Goal: Obtain resource: Download file/media

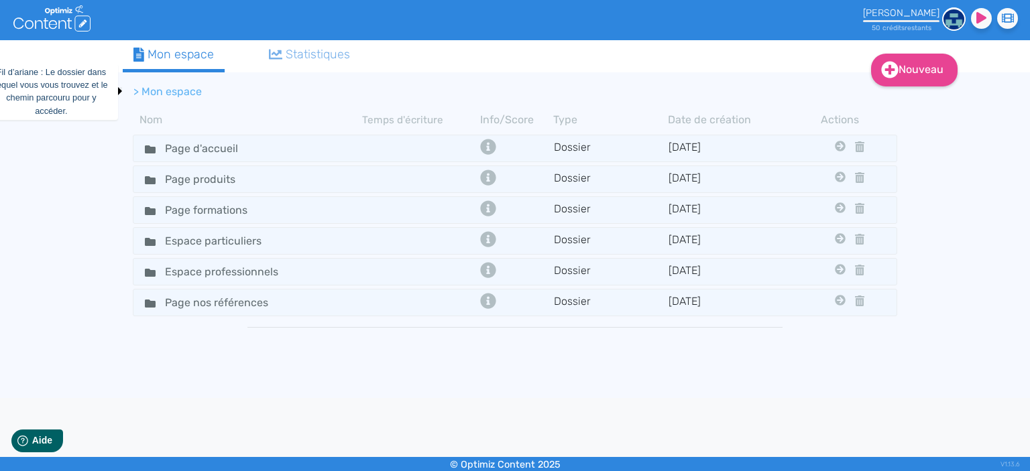
click at [181, 93] on li "> Mon espace" at bounding box center [167, 92] width 68 height 16
click at [271, 184] on div "Page produits" at bounding box center [248, 179] width 227 height 19
click at [276, 179] on div "Page produits" at bounding box center [248, 179] width 227 height 19
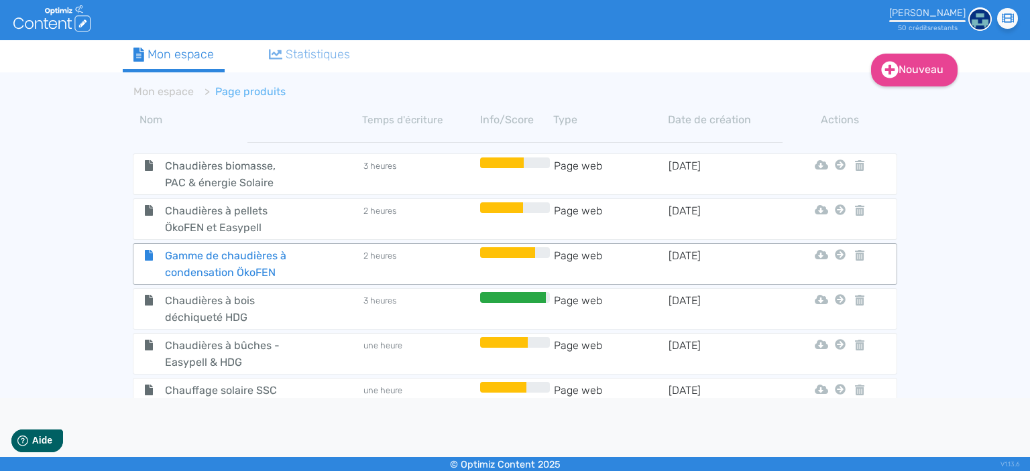
click at [267, 265] on span "Gamme de chaudières à condensation ÖkoFEN" at bounding box center [230, 264] width 151 height 34
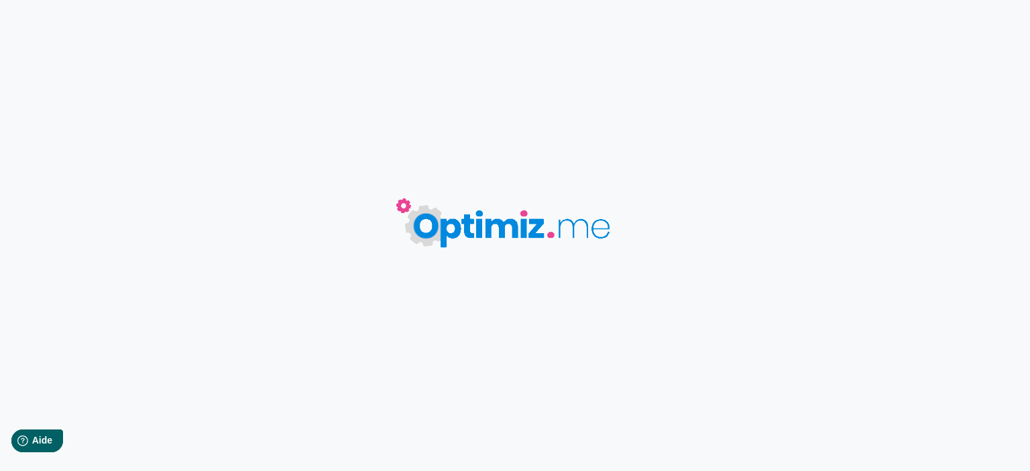
type input "Gamme de chaudières à condensation ÖkoFEN"
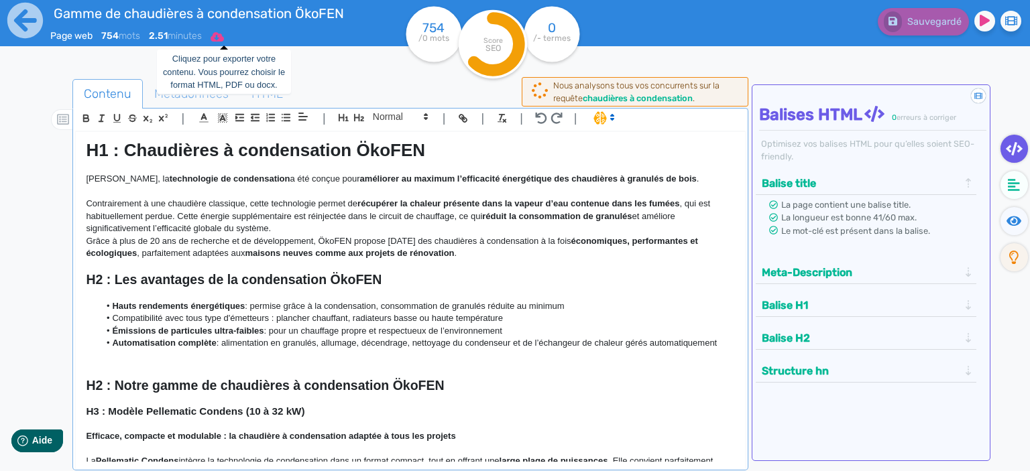
click at [224, 38] on icon at bounding box center [216, 36] width 13 height 9
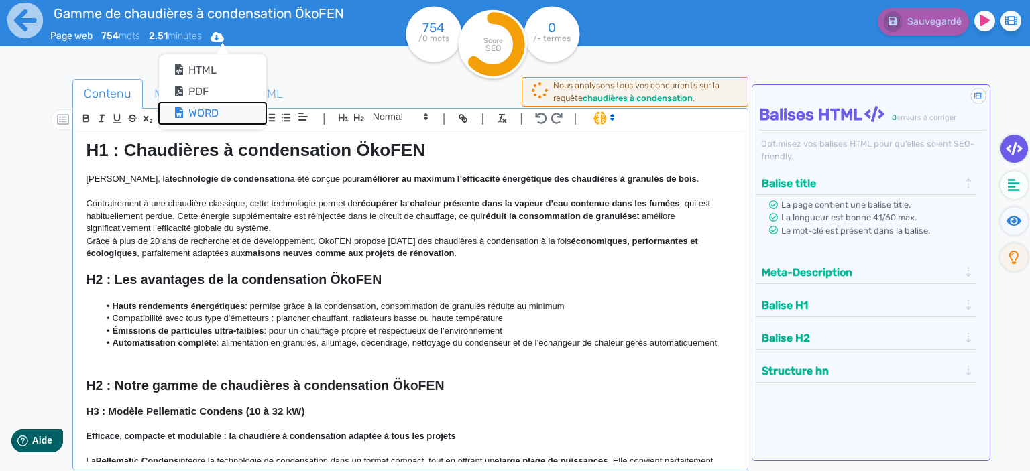
click at [227, 114] on button "Word" at bounding box center [212, 113] width 107 height 21
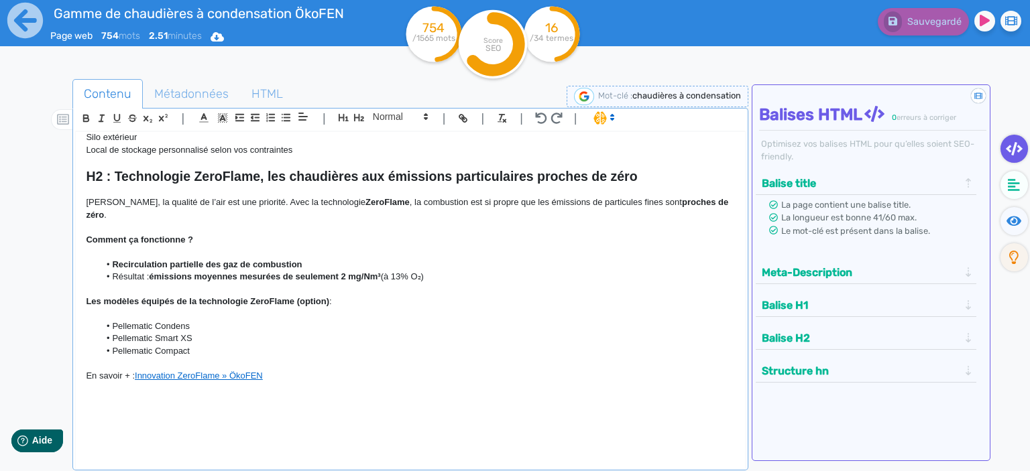
scroll to position [902, 0]
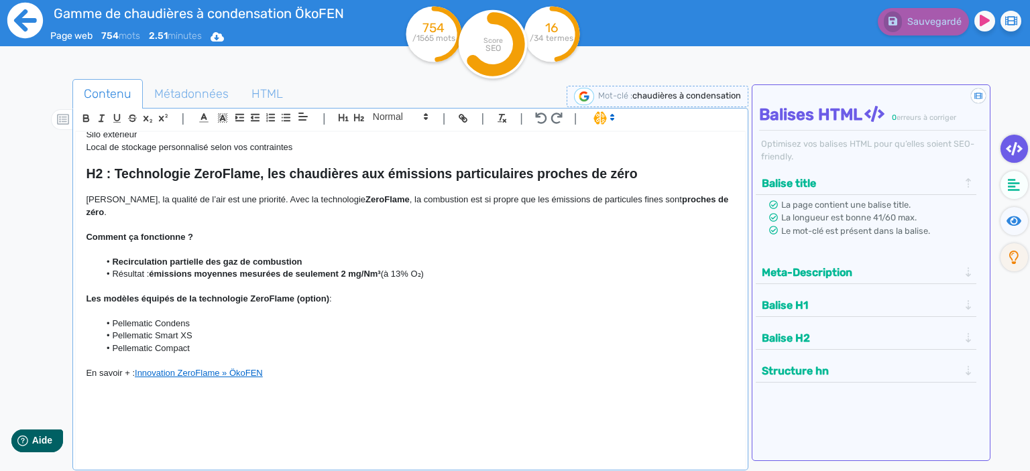
click at [27, 25] on icon at bounding box center [25, 21] width 36 height 36
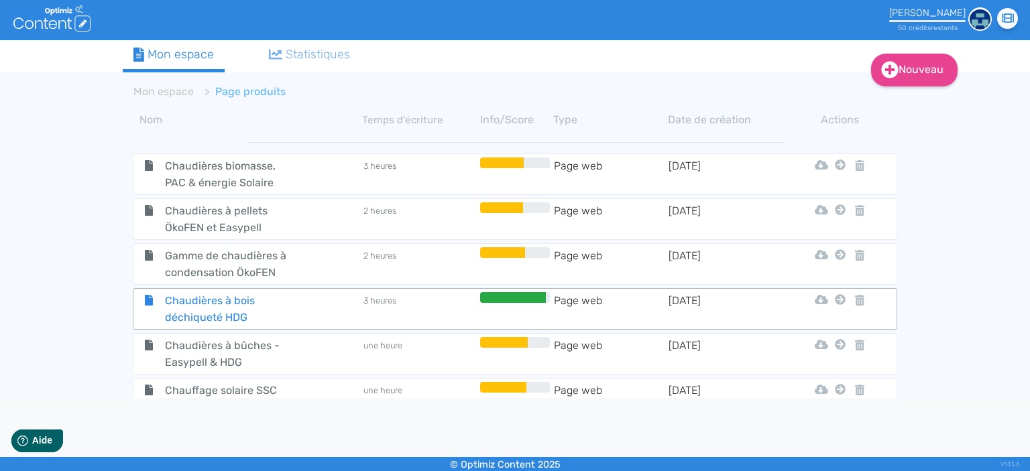
click at [229, 302] on span "Chaudières à bois déchiqueté HDG" at bounding box center [230, 309] width 151 height 34
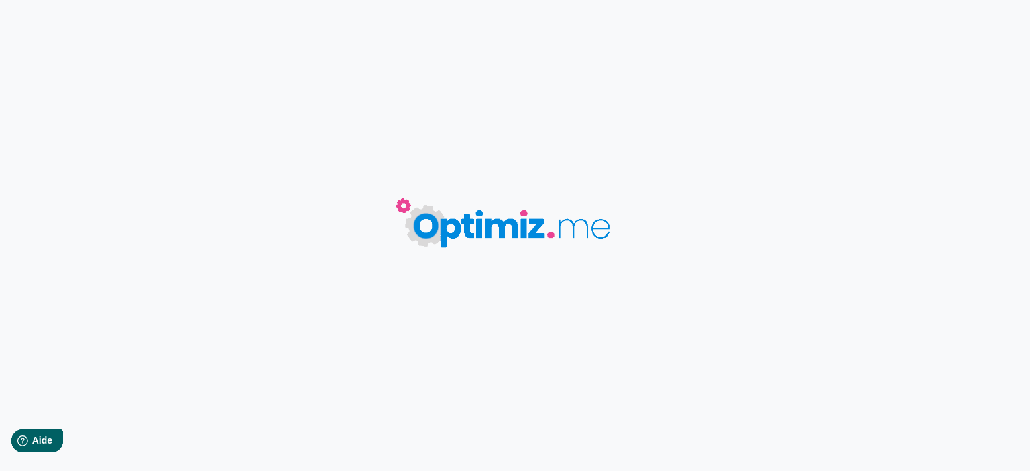
type input "Chaudières à bois déchiqueté HDG"
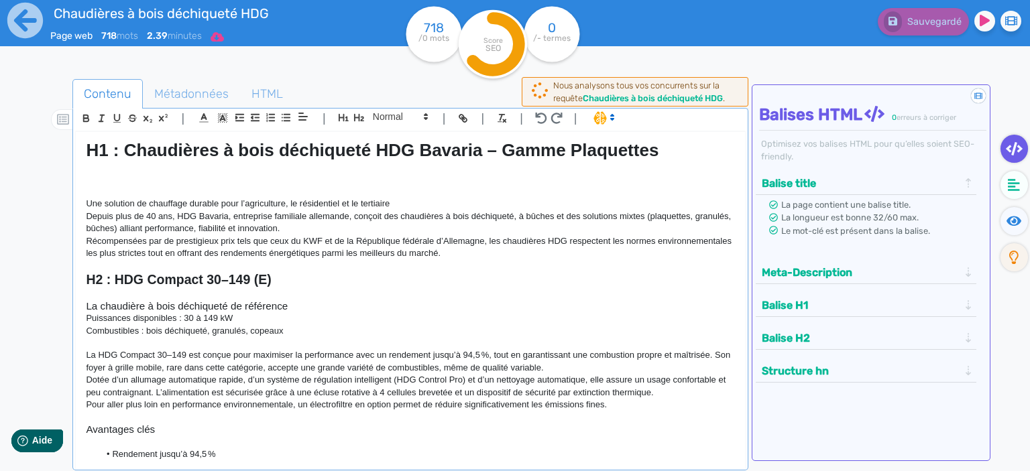
click at [224, 42] on icon at bounding box center [216, 37] width 13 height 11
click at [204, 114] on button "Word" at bounding box center [213, 113] width 107 height 21
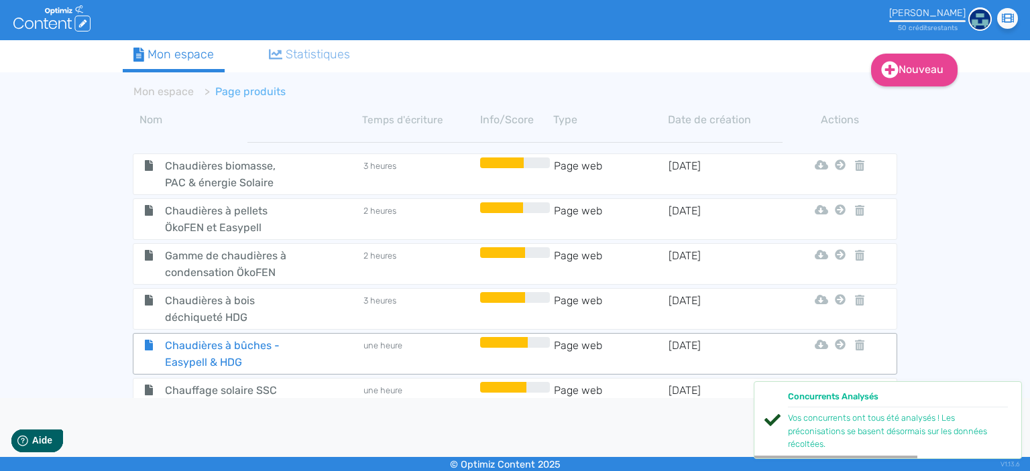
click at [260, 350] on span "Chaudières à bûches - Easypell & HDG" at bounding box center [230, 354] width 151 height 34
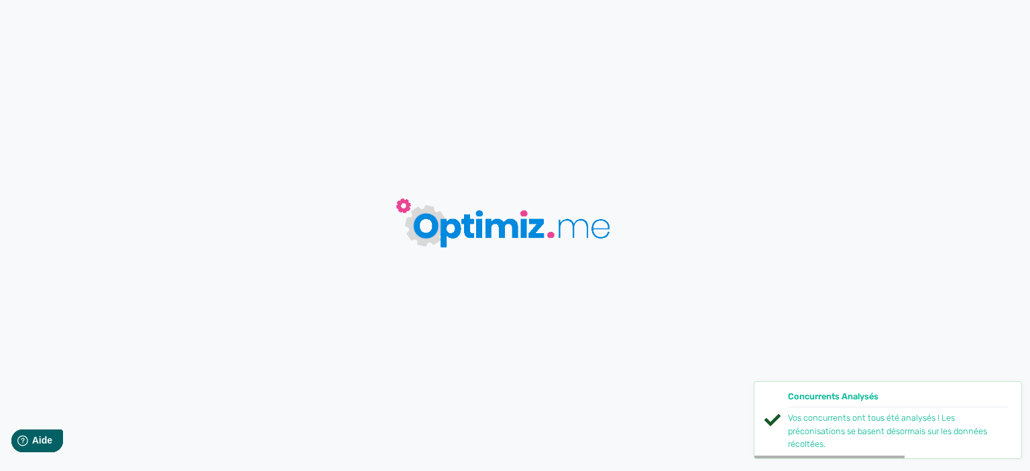
type input "Chaudières à bûches - Easypell & HDG"
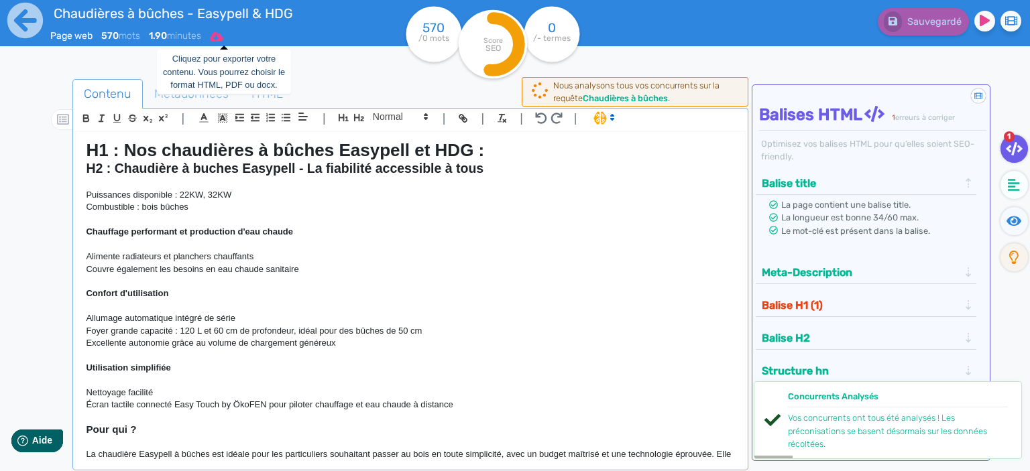
click at [223, 38] on icon at bounding box center [216, 36] width 13 height 9
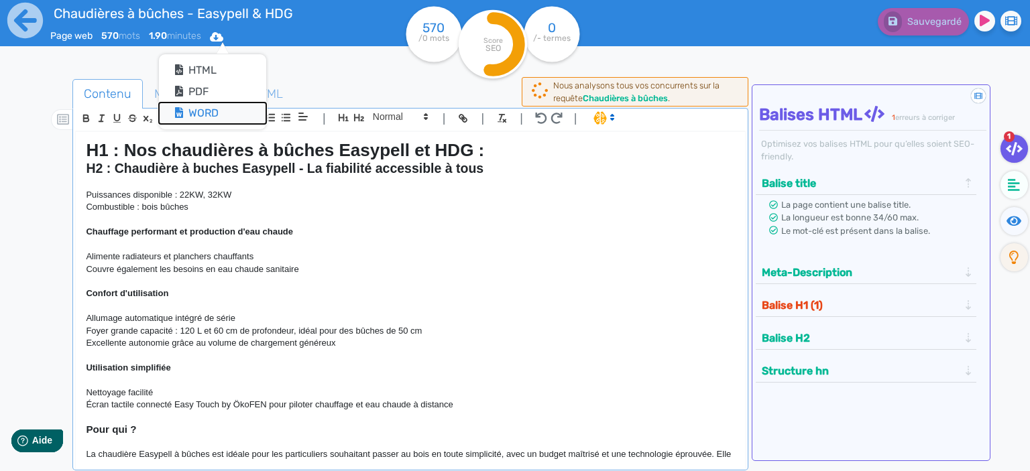
click at [224, 114] on button "Word" at bounding box center [212, 113] width 107 height 21
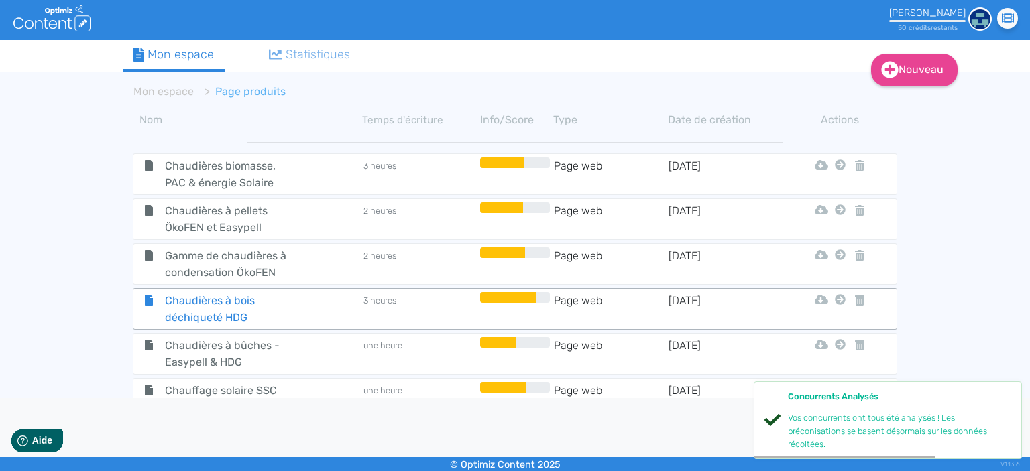
scroll to position [93, 0]
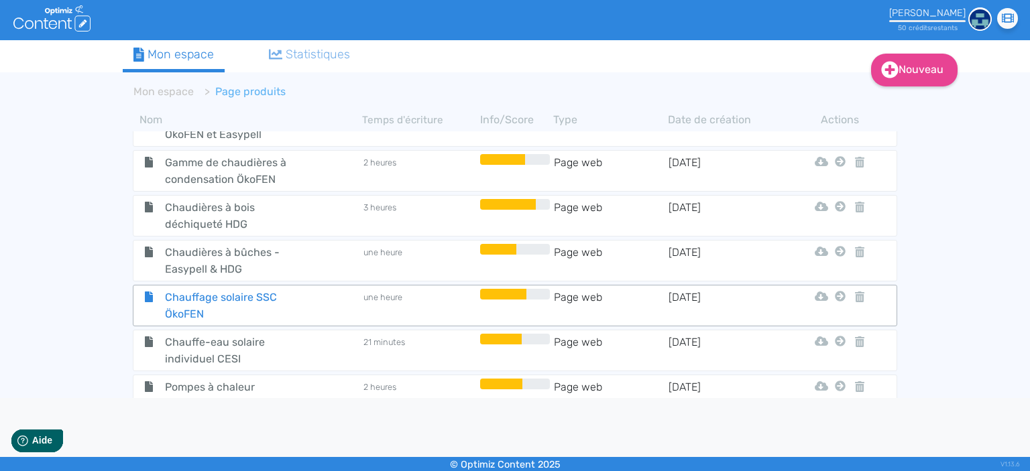
click at [251, 303] on span "Chauffage solaire SSC ÖkoFEN" at bounding box center [230, 306] width 151 height 34
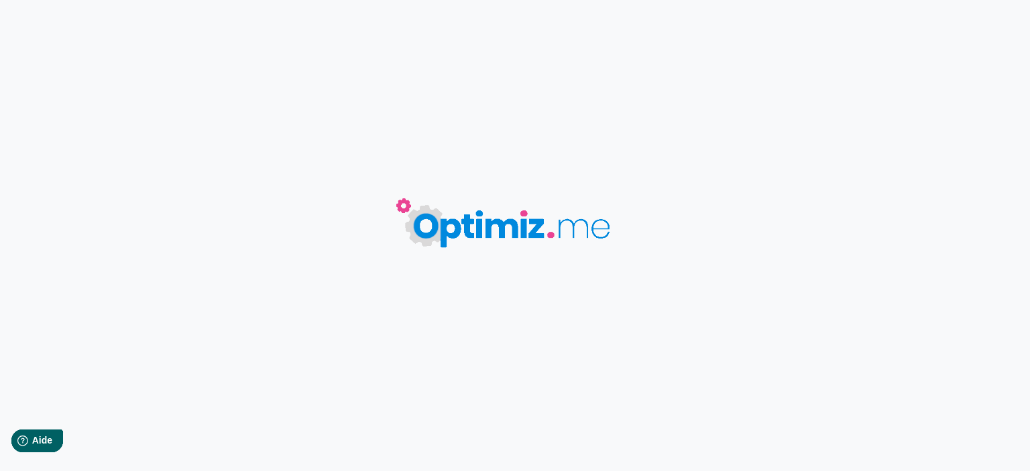
type input "Chauffage solaire SSC ÖkoFEN"
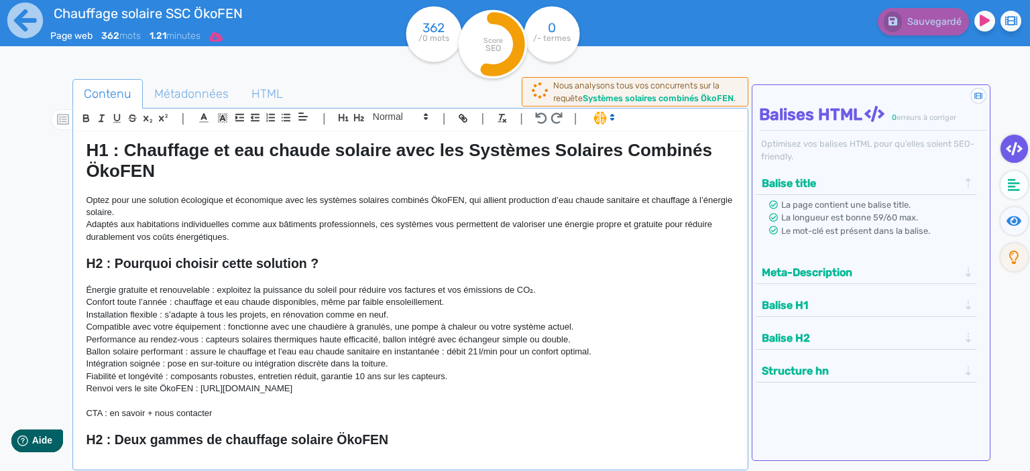
click at [223, 39] on icon at bounding box center [215, 36] width 13 height 9
click at [213, 117] on button "Word" at bounding box center [211, 113] width 107 height 21
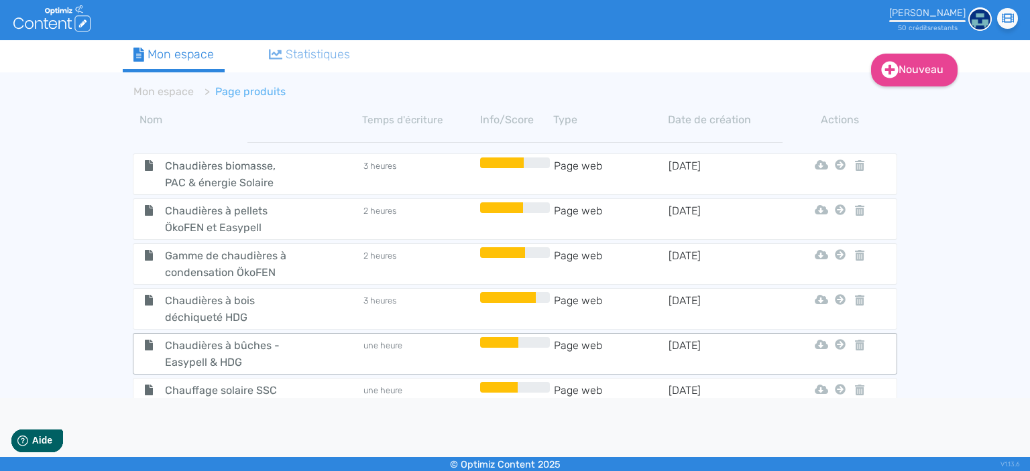
scroll to position [93, 0]
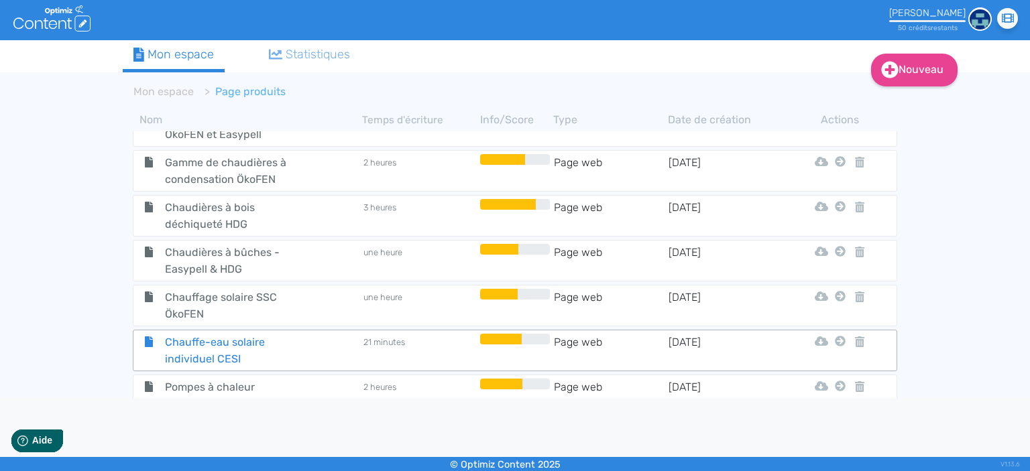
click at [243, 347] on span "Chauffe-eau solaire individuel CESI" at bounding box center [230, 351] width 151 height 34
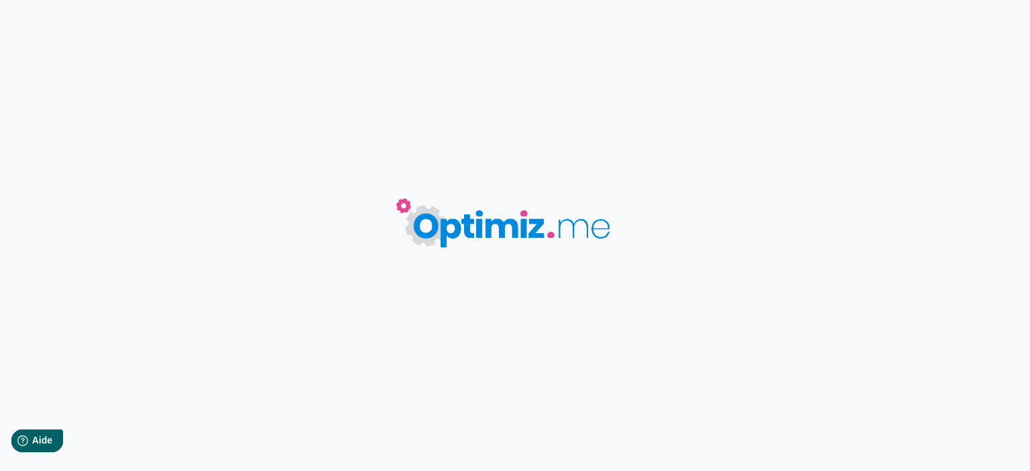
type input "Chauffe-eau solaire individuel CESI"
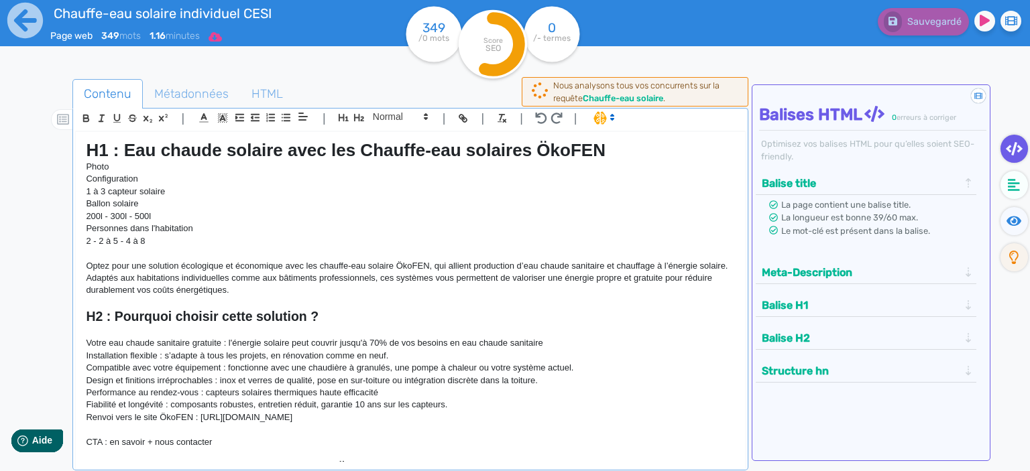
click at [222, 38] on icon at bounding box center [214, 36] width 13 height 9
click at [204, 114] on button "Word" at bounding box center [211, 113] width 107 height 21
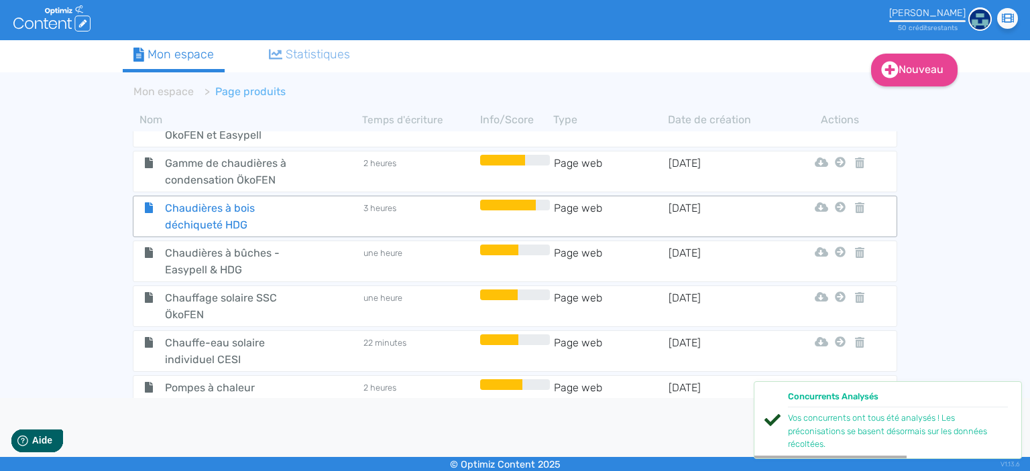
scroll to position [93, 0]
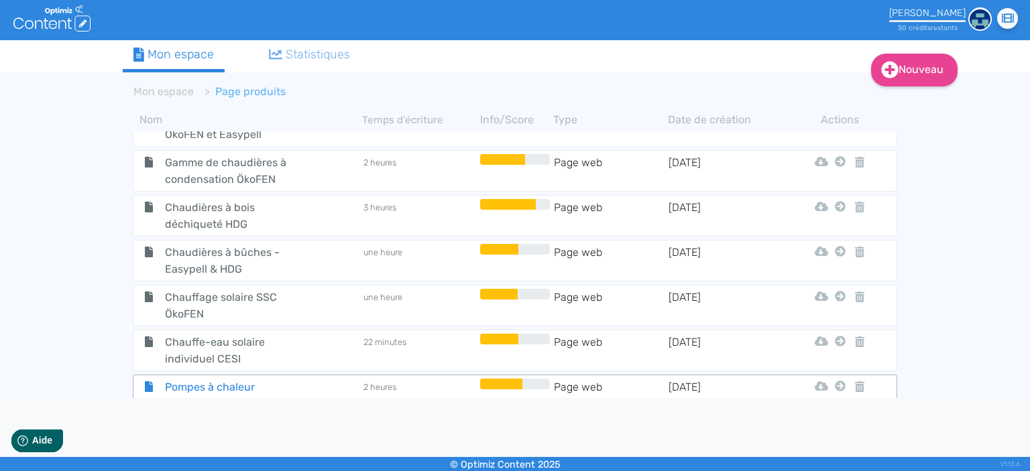
click at [231, 383] on span "Pompes à chaleur ÖkoFEN et Easypell" at bounding box center [230, 396] width 151 height 34
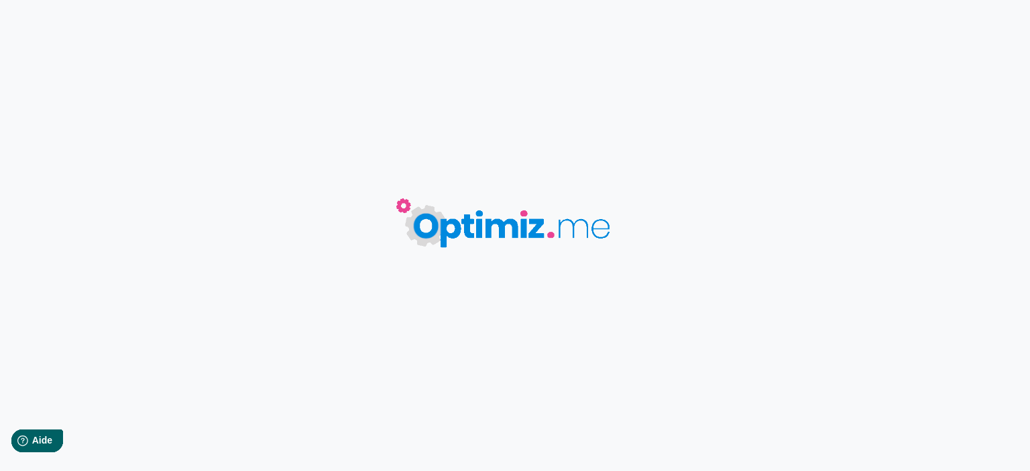
type input "Pompes à chaleur ÖkoFEN et Easypell"
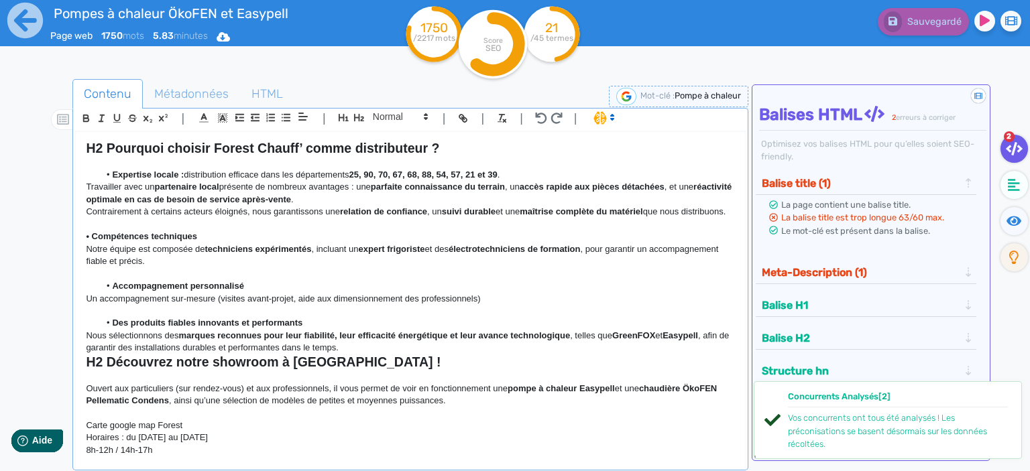
scroll to position [1392, 0]
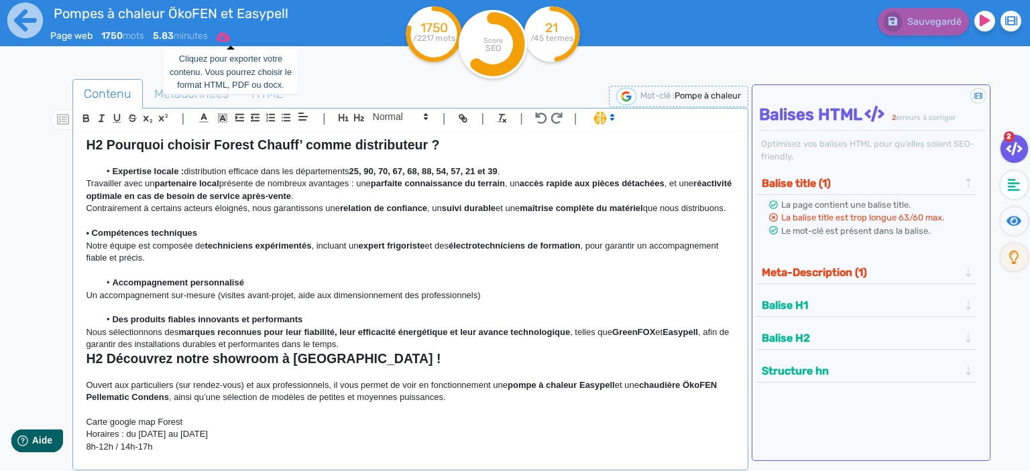
click at [230, 40] on icon at bounding box center [223, 36] width 13 height 9
click at [333, 304] on p at bounding box center [410, 308] width 649 height 12
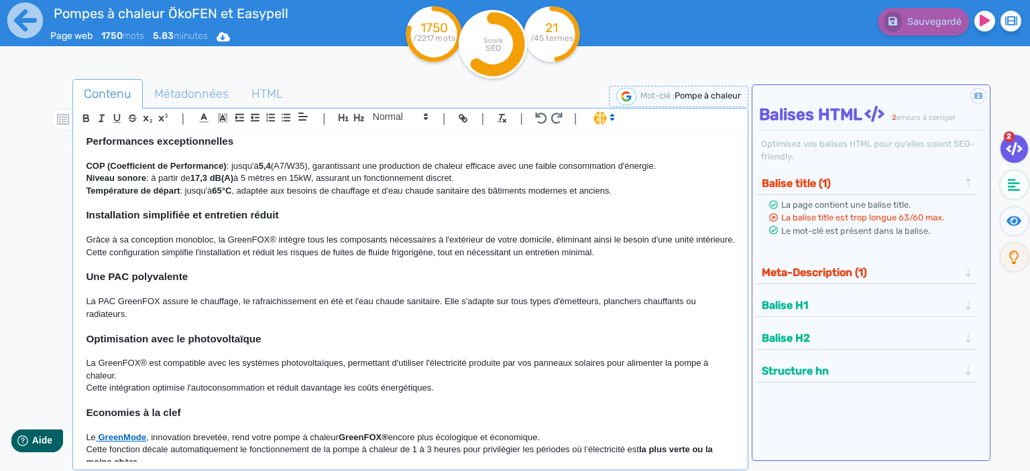
scroll to position [233, 0]
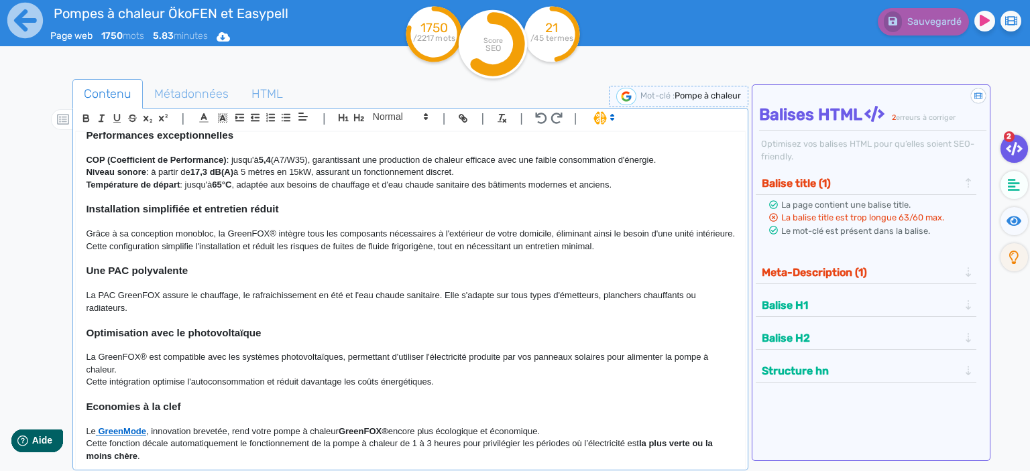
click at [115, 298] on p "La PAC GreenFOX assure le chauffage, le rafraichissement en été et l'eau chaude…" at bounding box center [410, 302] width 649 height 25
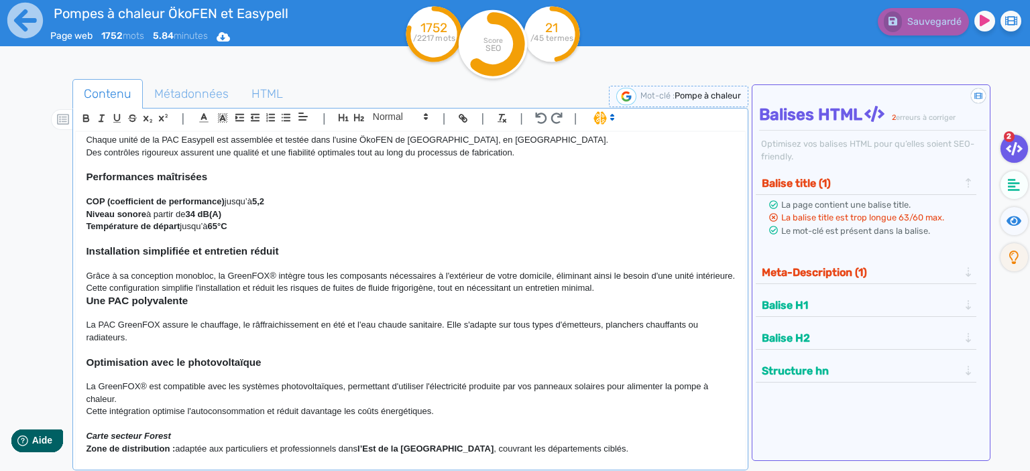
scroll to position [738, 0]
click at [86, 300] on strong "Une PAC polyvalente" at bounding box center [137, 299] width 102 height 11
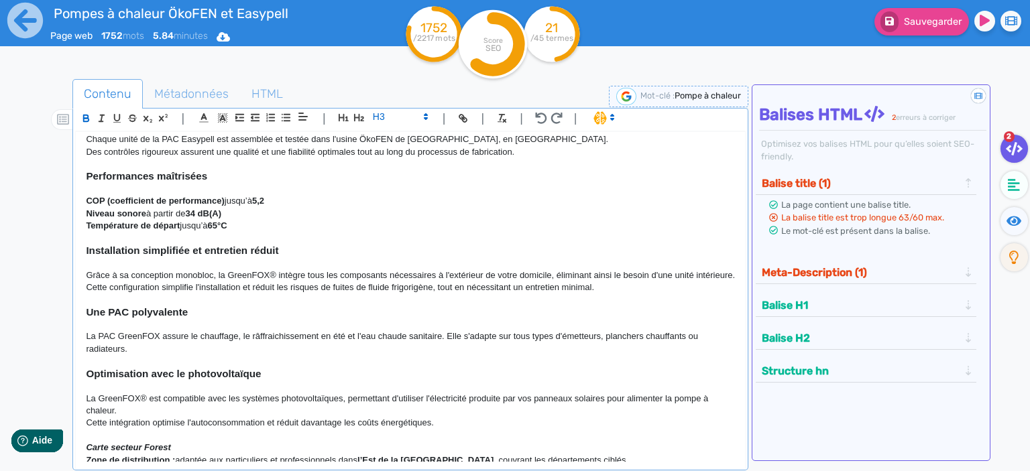
click at [127, 311] on strong "﻿ Une PAC polyvalente" at bounding box center [137, 311] width 102 height 11
click at [115, 336] on p "La PAC GreenFOX assure le chauffage, le râffraichissement en été et l'eau chaud…" at bounding box center [410, 342] width 649 height 25
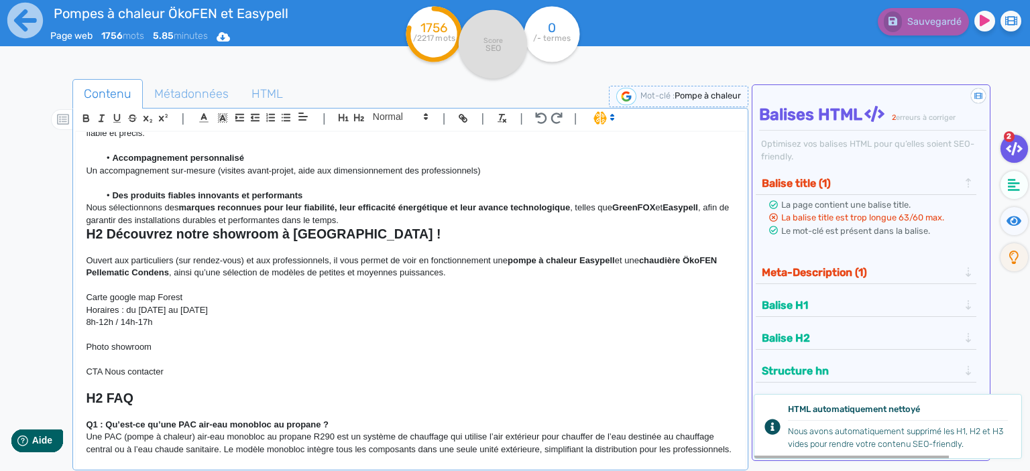
scroll to position [1531, 0]
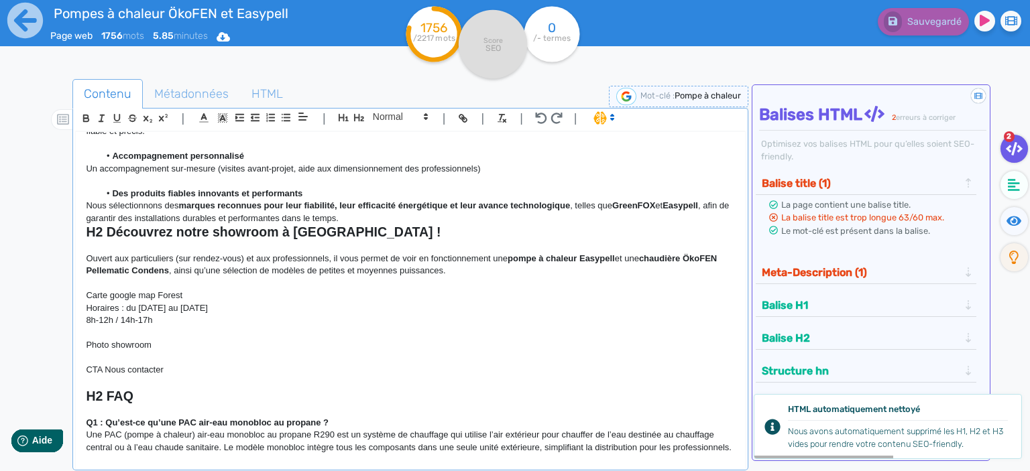
click at [355, 223] on p "Nous sélectionnons des marques reconnues pour leur fiabilité, leur efficacité é…" at bounding box center [410, 212] width 649 height 25
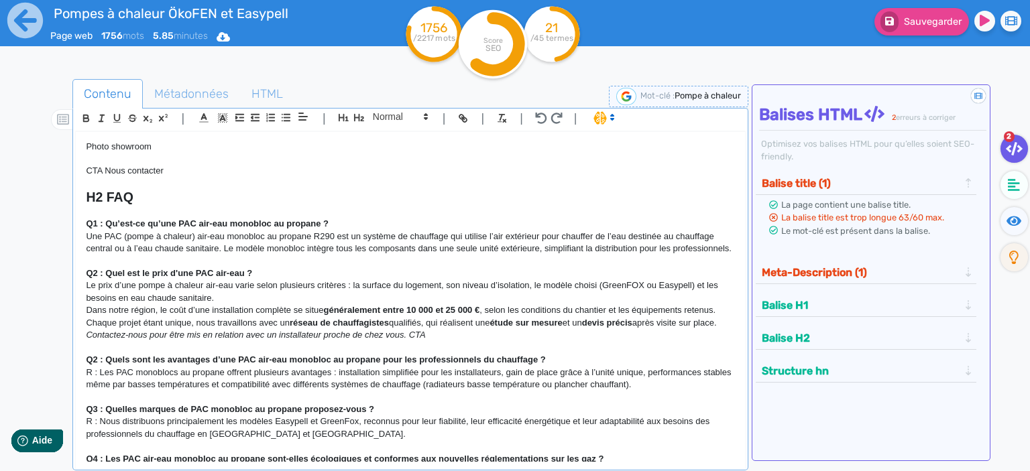
scroll to position [1744, 0]
click at [213, 272] on strong "Q2 : Quel est le prix d'une PAC air-eau ?" at bounding box center [169, 272] width 166 height 10
click at [254, 359] on strong "Q2 : Quels sont les avantages d’une PAC air-eau monobloc au propane pour les pr…" at bounding box center [315, 358] width 459 height 10
click at [208, 409] on strong "Q3 : Quelles marques de PAC monobloc au propane proposez-vous ?" at bounding box center [230, 408] width 288 height 10
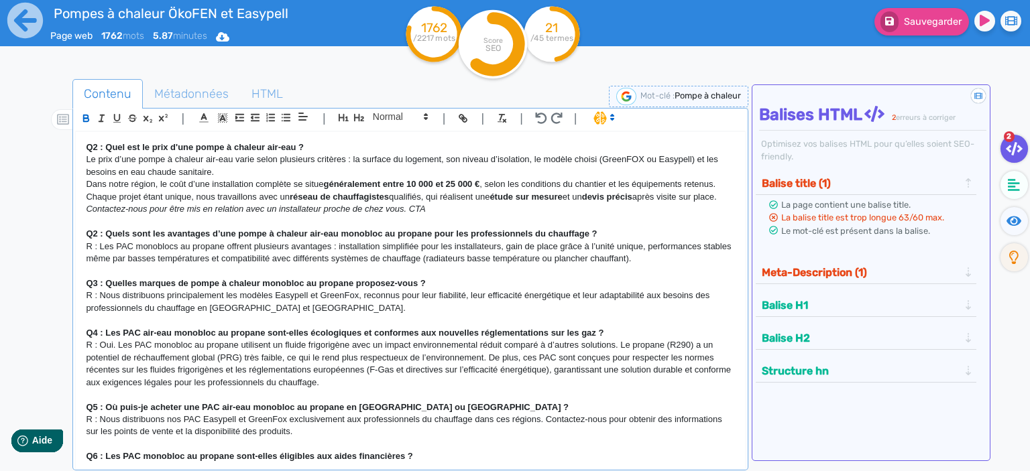
scroll to position [1870, 0]
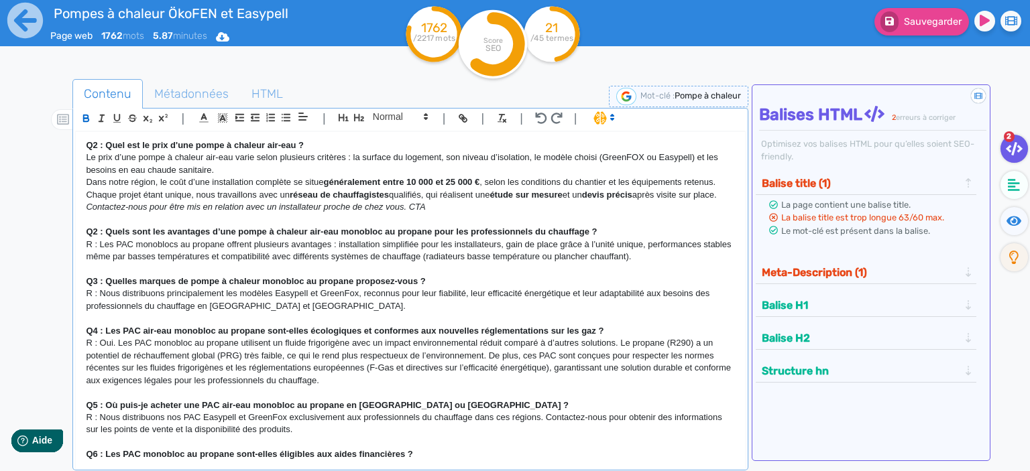
click at [217, 406] on strong "Q5 : Où puis-je acheter une PAC air-eau monobloc au propane en [GEOGRAPHIC_DATA…" at bounding box center [327, 405] width 483 height 10
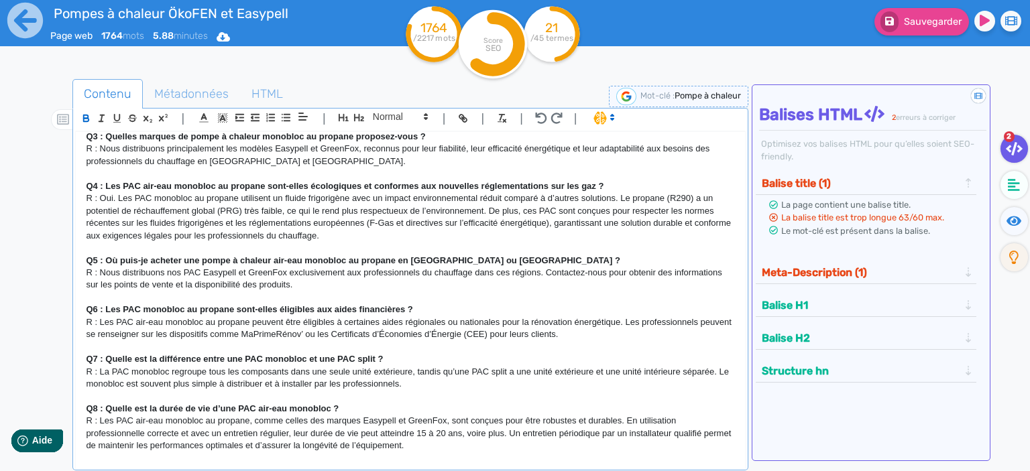
scroll to position [2089, 0]
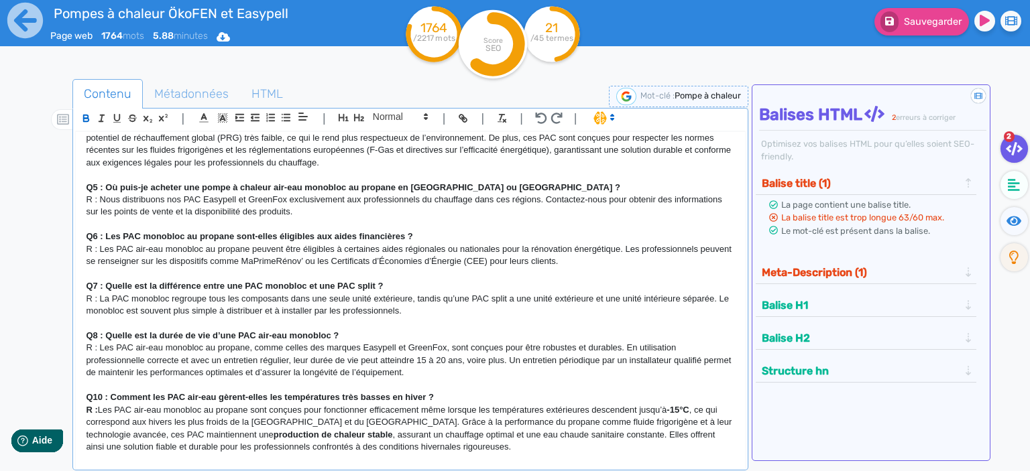
click at [254, 336] on strong "Q8 : Quelle est la durée de vie d’une PAC air-eau monobloc ?" at bounding box center [212, 335] width 253 height 10
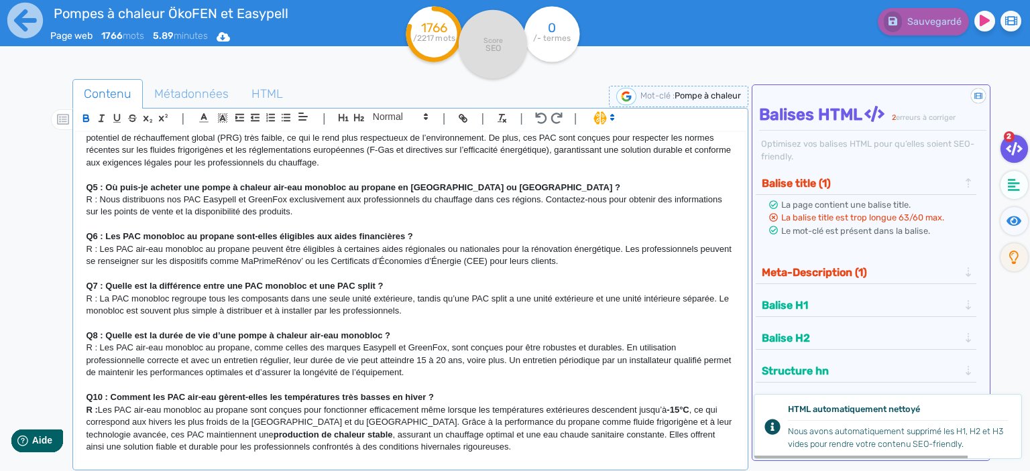
click at [184, 395] on strong "Q10 : Comment les PAC air-eau gèrent-elles les températures très basses en hive…" at bounding box center [260, 397] width 348 height 10
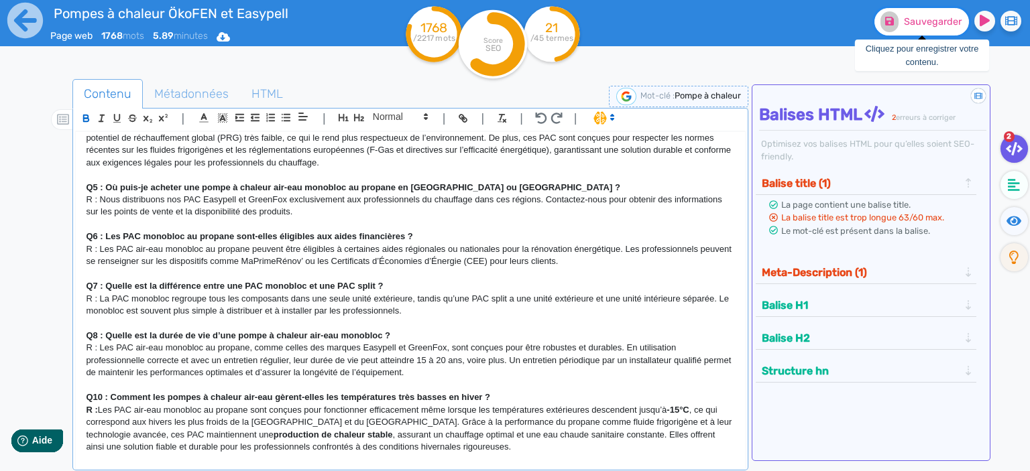
click at [928, 18] on span "Sauvegarder" at bounding box center [933, 21] width 58 height 11
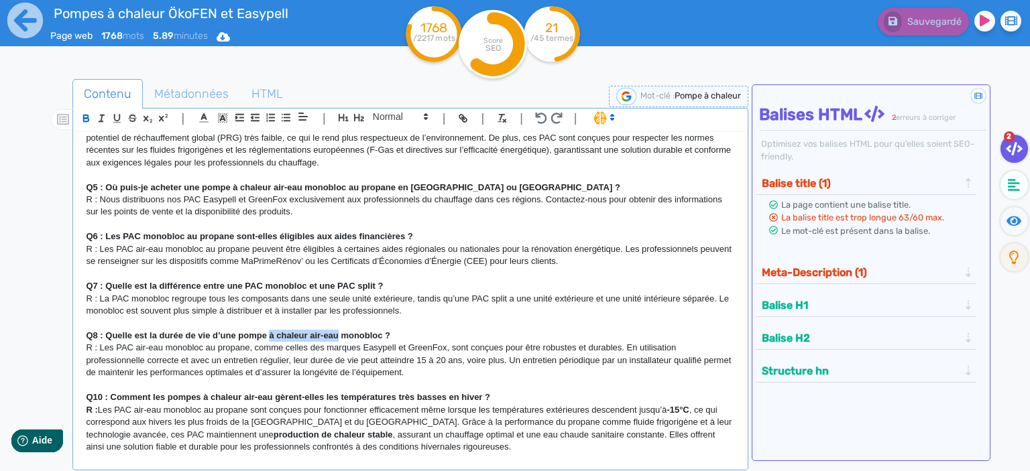
drag, startPoint x: 339, startPoint y: 336, endPoint x: 269, endPoint y: 335, distance: 70.4
click at [269, 335] on strong "Q8 : Quelle est la durée de vie d’une pompe à chaleur air-eau monobloc ?" at bounding box center [238, 335] width 304 height 10
click at [267, 405] on p "R : Les PAC air-eau monobloc au propane sont conçues pour fonctionner efficacem…" at bounding box center [410, 429] width 649 height 50
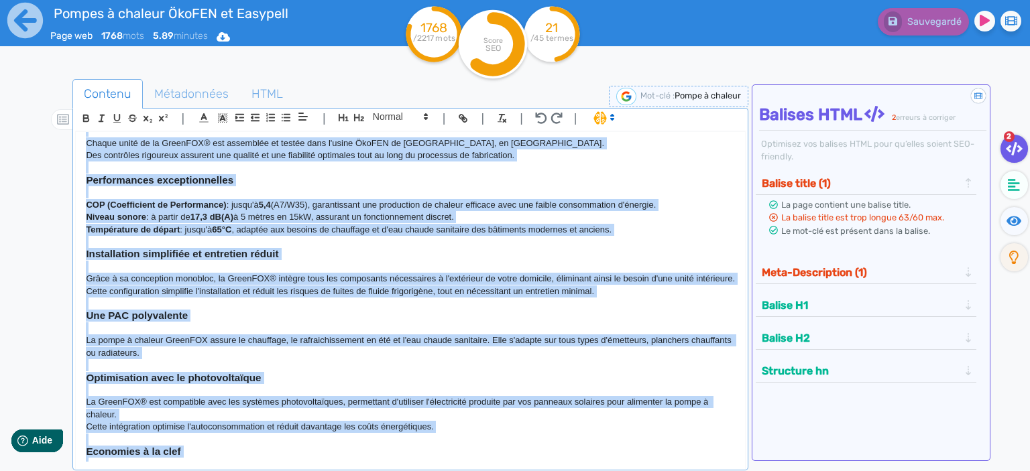
scroll to position [0, 0]
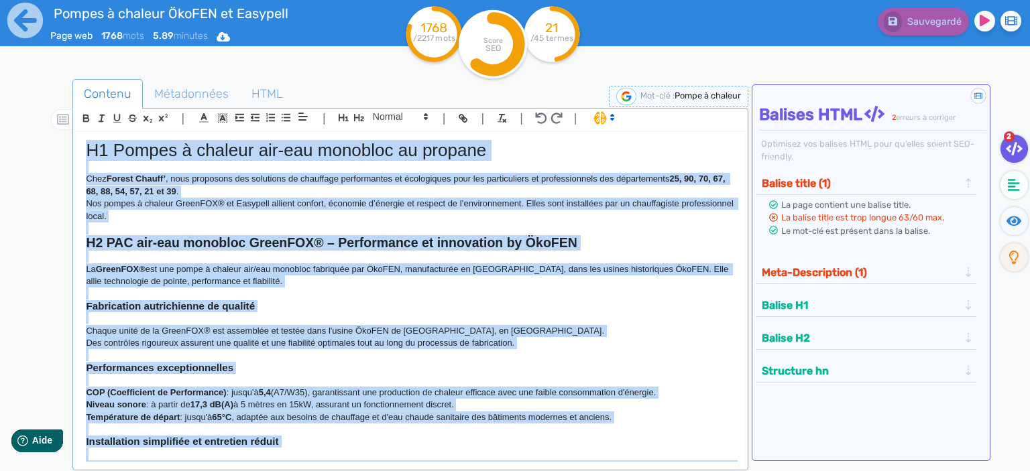
drag, startPoint x: 532, startPoint y: 449, endPoint x: 0, endPoint y: 38, distance: 672.4
click at [76, 132] on div "H1 Pompes à chaleur air-eau monobloc au propane Chez Forest Chauff’ , nous prop…" at bounding box center [410, 297] width 669 height 330
copy div "L4 Ipsumd s ametcon adi-eli seddoeiu te incidid Utla Etdolo Magnaa’ , enim admi…"
click at [194, 211] on p "Nos pompes à chaleur GreenFOX® et Easypell allient confort, économie d’énergie …" at bounding box center [410, 210] width 649 height 25
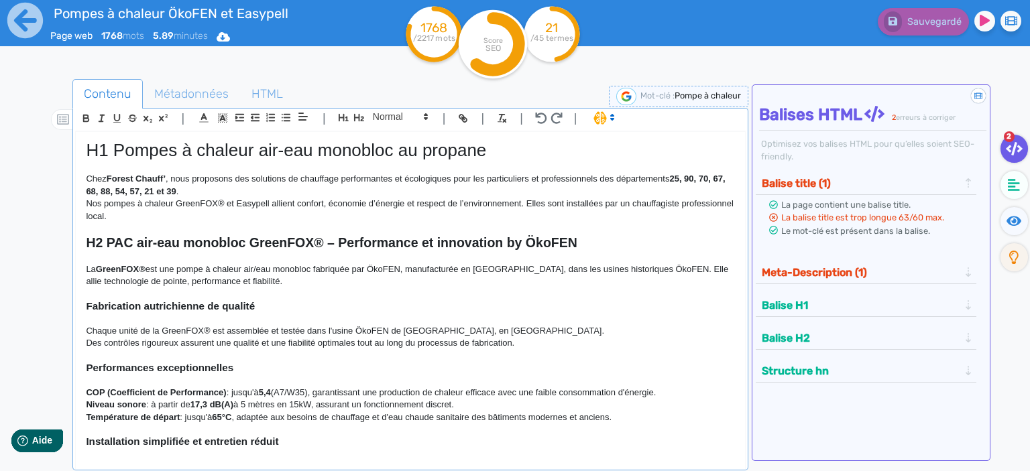
click at [84, 149] on div "H1 Pompes à chaleur air-eau monobloc au propane Chez Forest Chauff’ , nous prop…" at bounding box center [410, 297] width 669 height 330
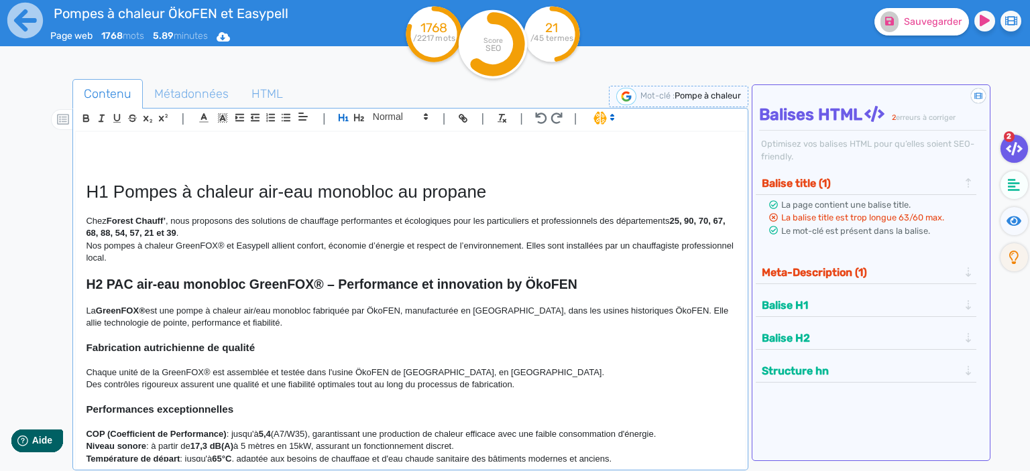
click at [84, 149] on div "H1 Pompes à chaleur air-eau monobloc au propane Chez Forest Chauff’ , nous prop…" at bounding box center [410, 297] width 669 height 330
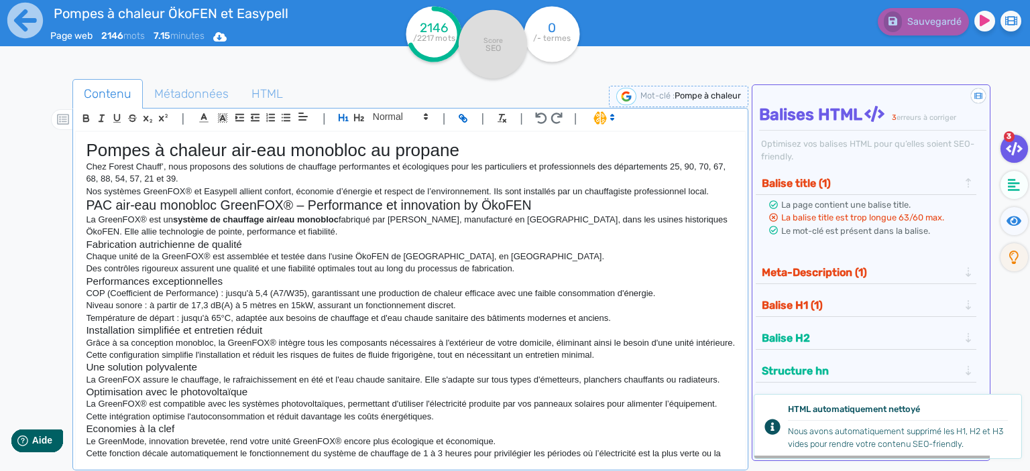
click at [467, 152] on h1 "Pompes à chaleur air-eau monobloc au propane" at bounding box center [410, 150] width 649 height 21
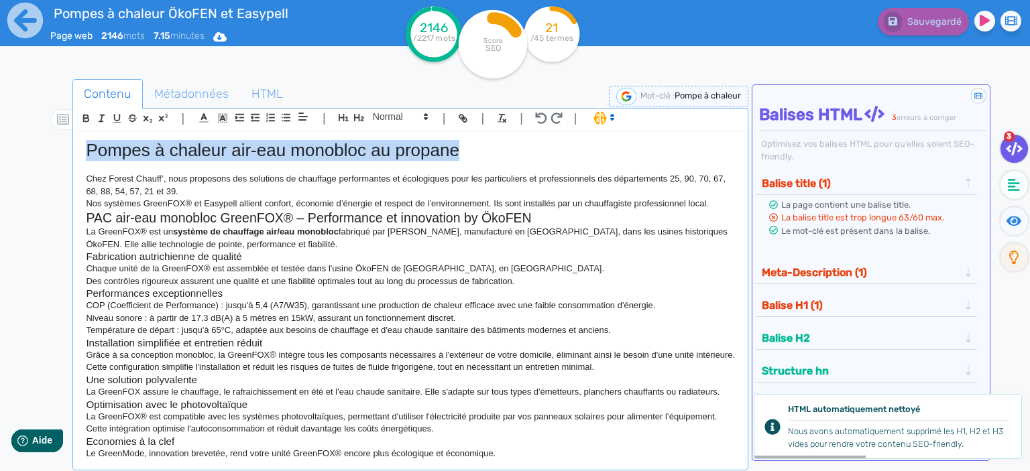
drag, startPoint x: 475, startPoint y: 150, endPoint x: 62, endPoint y: 158, distance: 413.7
click at [76, 158] on div "Pompes à chaleur air-eau monobloc au propane Chez Forest Chauff’, nous proposon…" at bounding box center [410, 297] width 669 height 330
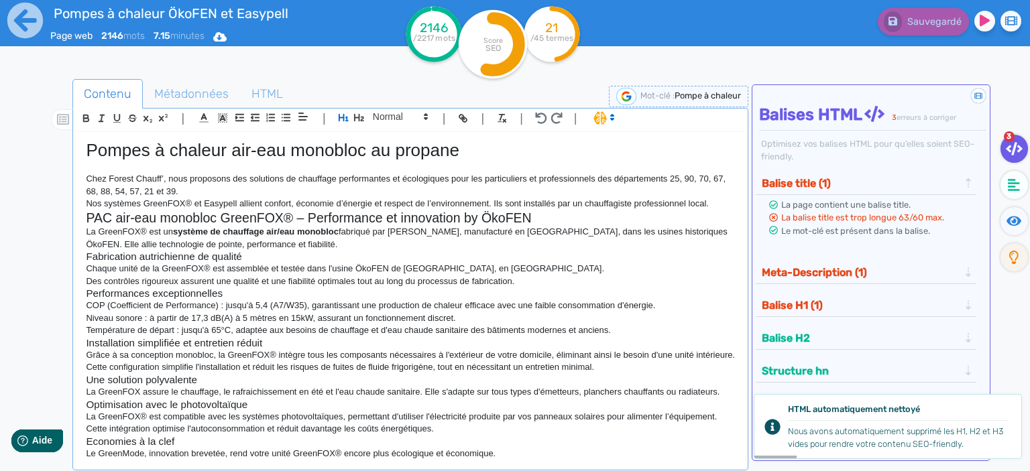
click at [160, 213] on h2 "PAC air-eau monobloc GreenFOX® – Performance et innovation by ÖkoFEN" at bounding box center [410, 217] width 649 height 15
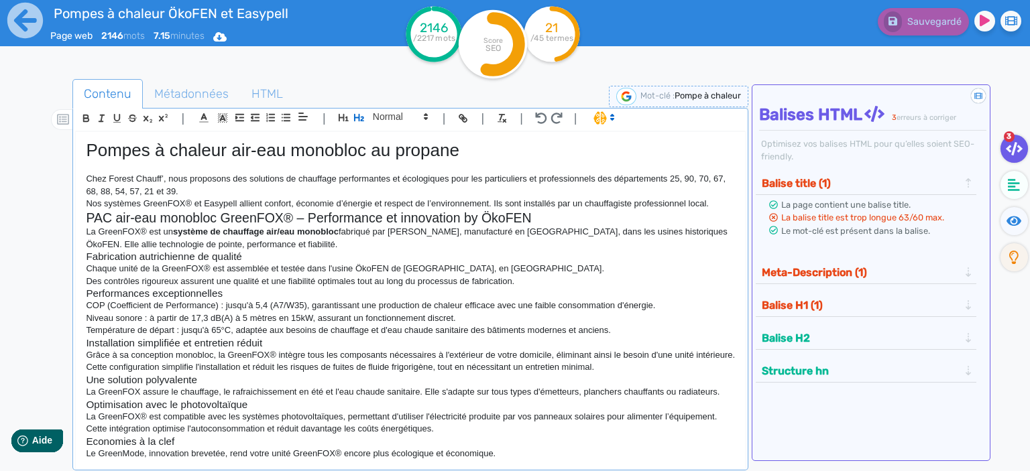
click at [85, 147] on div "Pompes à chaleur air-eau monobloc au propane Chez Forest Chauff’, nous proposon…" at bounding box center [410, 297] width 669 height 330
click at [715, 205] on p "Nos systèmes GreenFOX® et Easypell allient confort, économie d’énergie et respe…" at bounding box center [410, 204] width 649 height 12
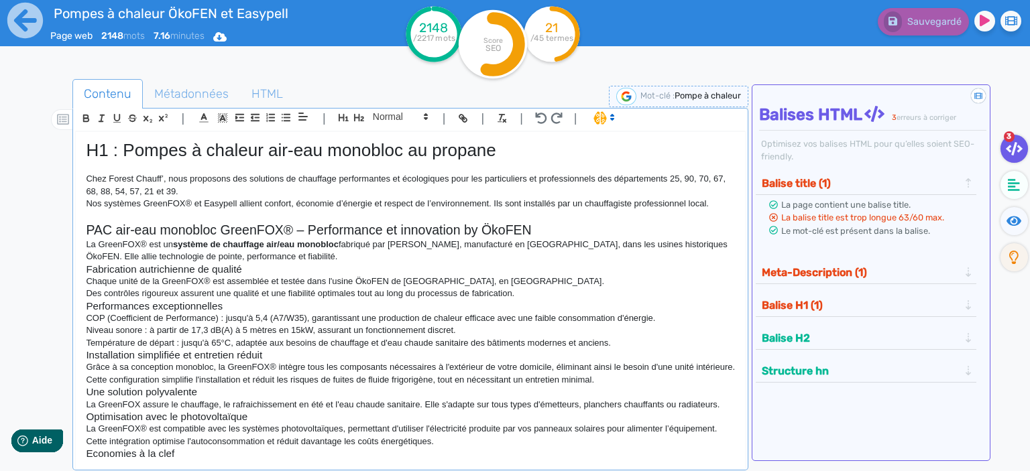
click at [540, 237] on h2 "PAC air-eau monobloc GreenFOX® – Performance et innovation by ÖkoFEN" at bounding box center [410, 230] width 649 height 15
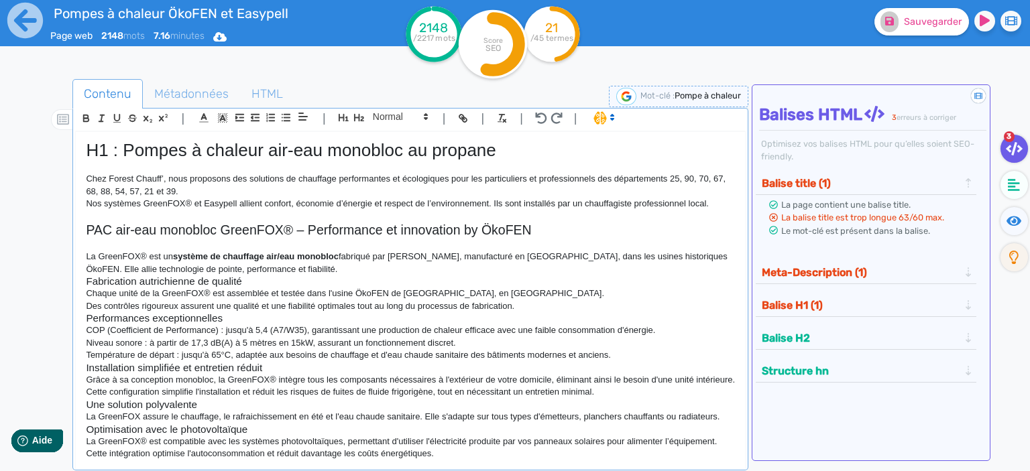
click at [88, 229] on h2 "PAC air-eau monobloc GreenFOX® – Performance et innovation by ÖkoFEN" at bounding box center [410, 230] width 649 height 15
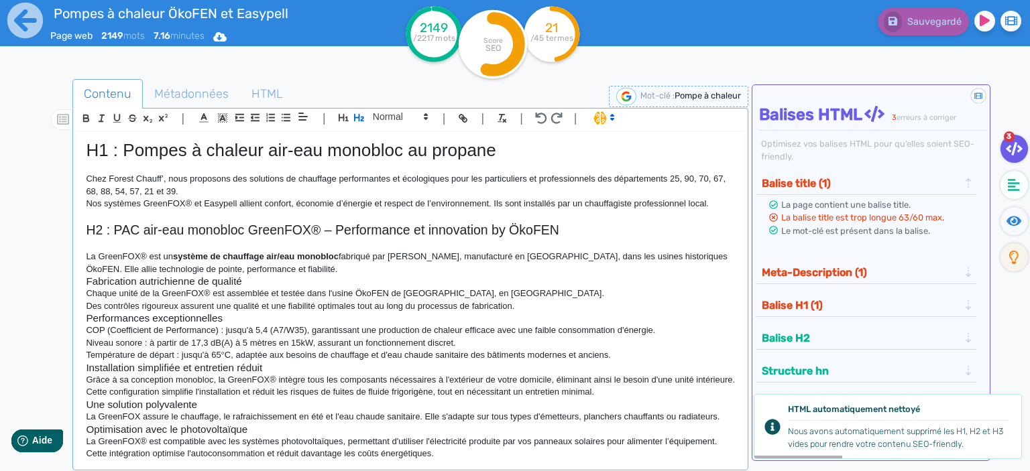
click at [278, 274] on p "La GreenFOX® est un système de chauffage air/eau monobloc fabriqué par ÖkoFEN, …" at bounding box center [410, 263] width 649 height 25
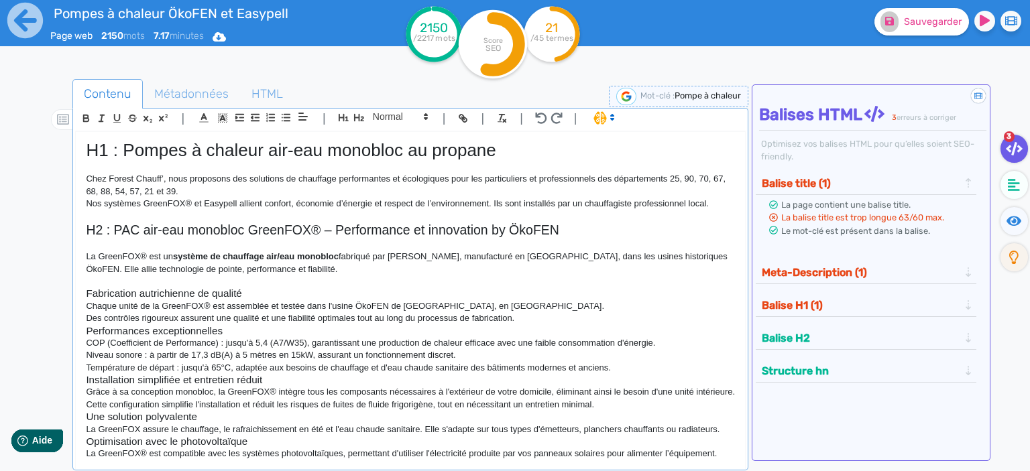
click at [257, 292] on h3 "Fabrication autrichienne de qualité" at bounding box center [410, 294] width 649 height 12
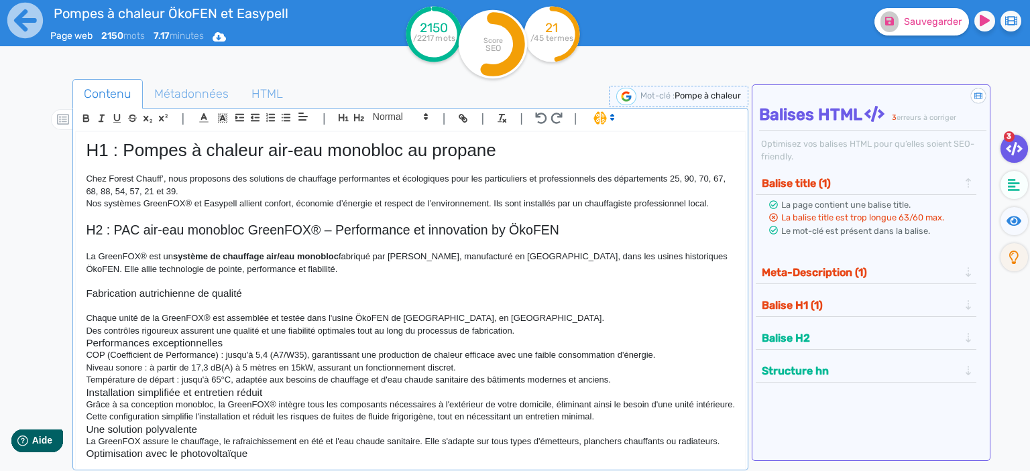
click at [536, 329] on p "Des contrôles rigoureux assurent une qualité et une fiabilité optimales tout au…" at bounding box center [410, 331] width 649 height 12
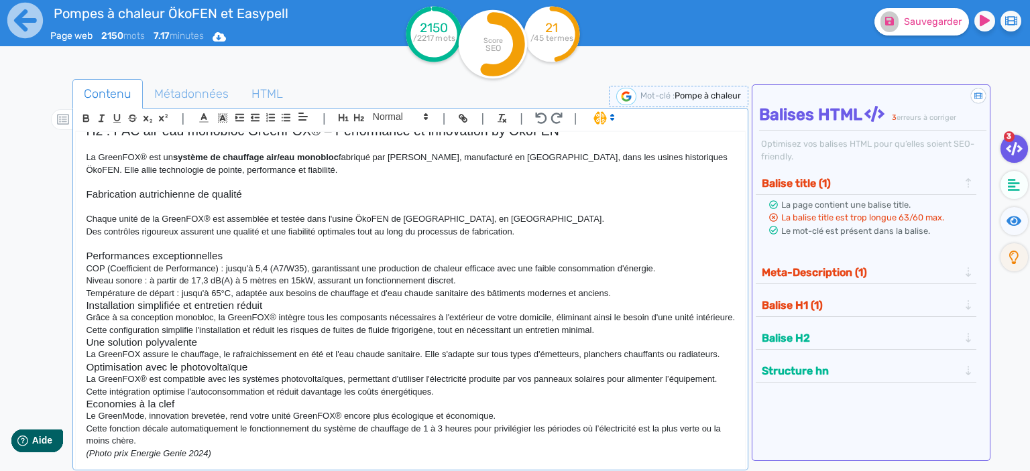
scroll to position [106, 0]
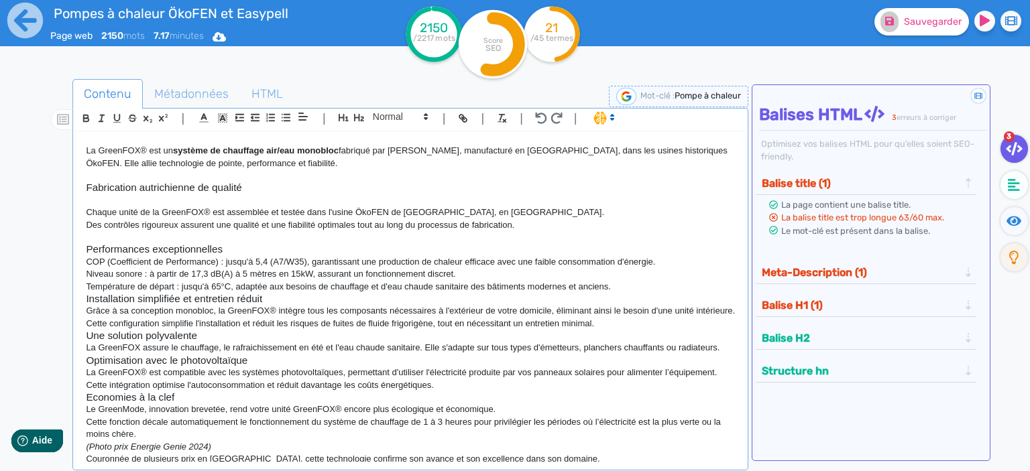
click at [633, 288] on p "Température de départ : jusqu'à 65°C, adaptée aux besoins de chauffage et d'eau…" at bounding box center [410, 287] width 649 height 12
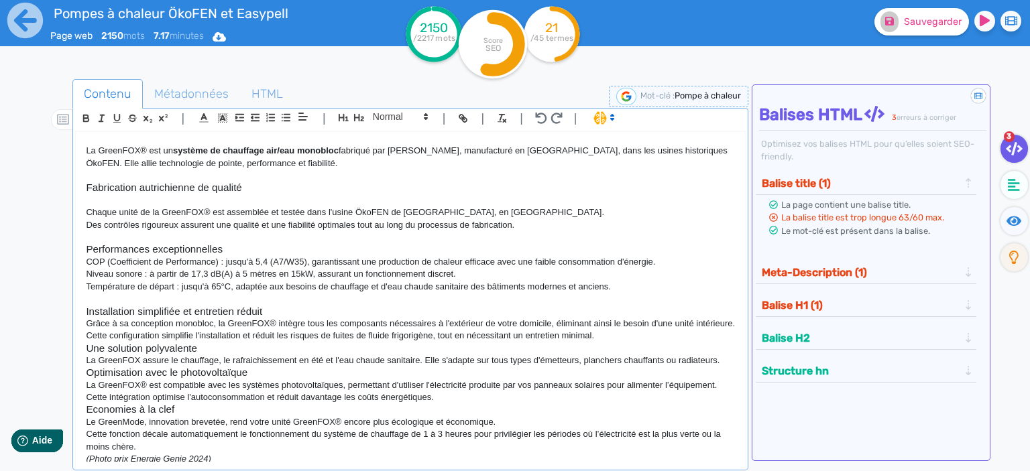
click at [99, 200] on p at bounding box center [410, 200] width 649 height 12
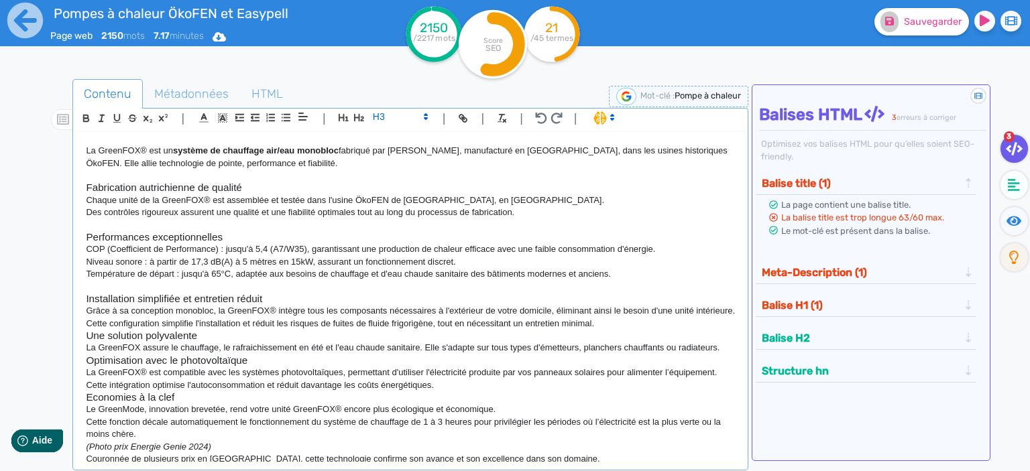
click at [611, 320] on p "Cette configuration simplifie l'installation et réduit les risques de fuites de…" at bounding box center [410, 324] width 649 height 12
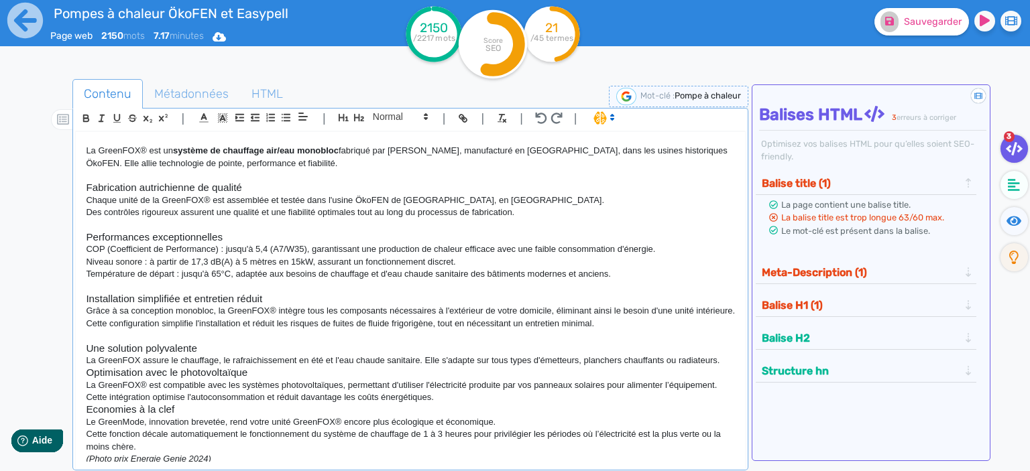
click at [84, 186] on div "H1 : Pompes à chaleur air-eau monobloc au propane Chez Forest Chauff’, nous pro…" at bounding box center [410, 297] width 669 height 330
click at [84, 235] on div "H1 : Pompes à chaleur air-eau monobloc au propane Chez Forest Chauff’, nous pro…" at bounding box center [410, 297] width 669 height 330
click at [82, 299] on div "H1 : Pompes à chaleur air-eau monobloc au propane Chez Forest Chauff’, nous pro…" at bounding box center [410, 297] width 669 height 330
click at [85, 345] on div "H1 : Pompes à chaleur air-eau monobloc au propane Chez Forest Chauff’, nous pro…" at bounding box center [410, 297] width 669 height 330
click at [728, 359] on p "La GreenFOX assure le chauffage, le rafraichissement en été et l'eau chaude san…" at bounding box center [410, 361] width 649 height 12
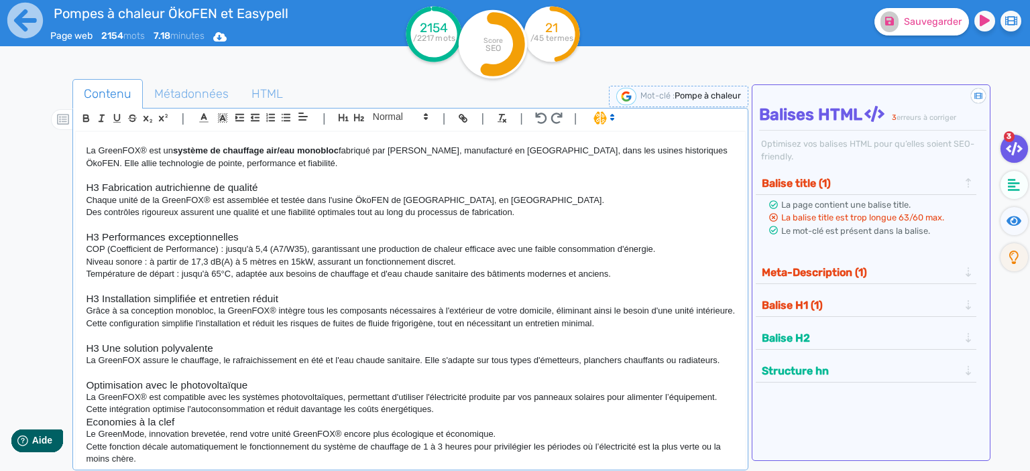
click at [463, 412] on p "Cette intégration optimise l'autoconsommation et réduit davantage les coûts éne…" at bounding box center [410, 410] width 649 height 12
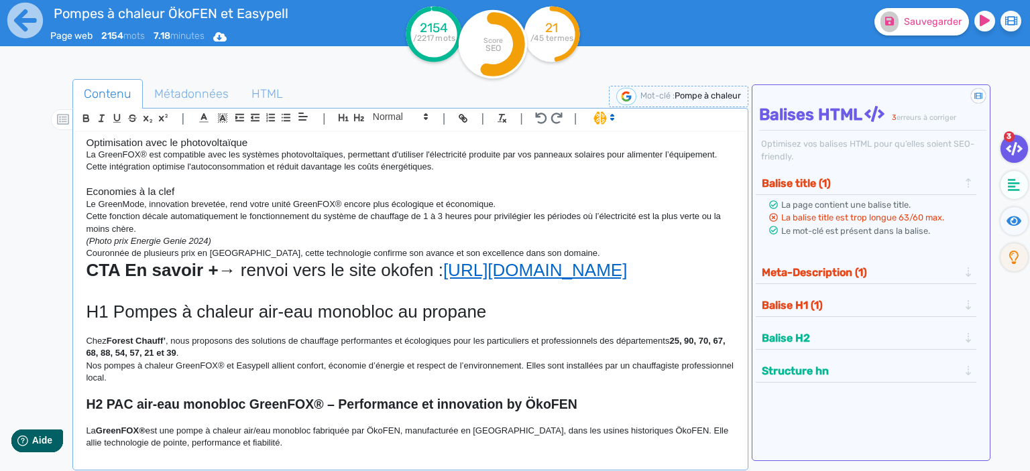
scroll to position [361, 0]
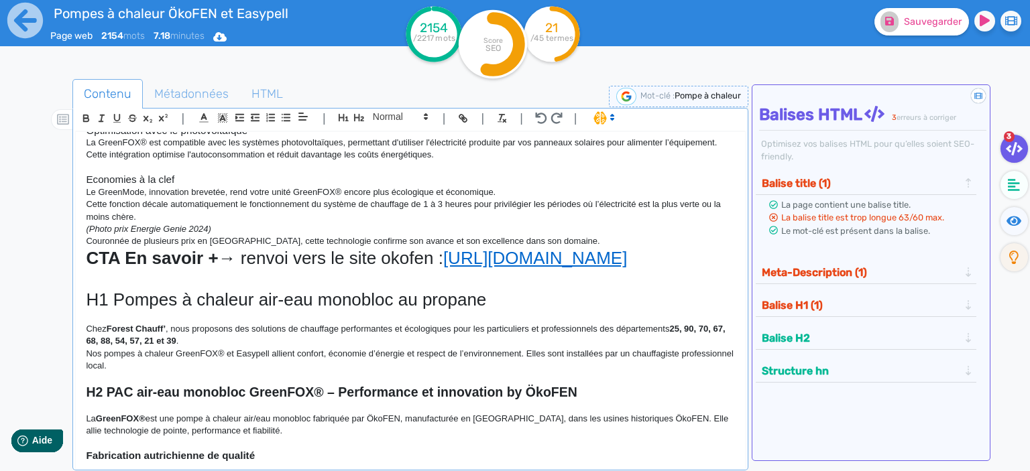
click at [160, 218] on p "Cette fonction décale automatiquement le fonctionnement du système de chauffage…" at bounding box center [410, 210] width 649 height 25
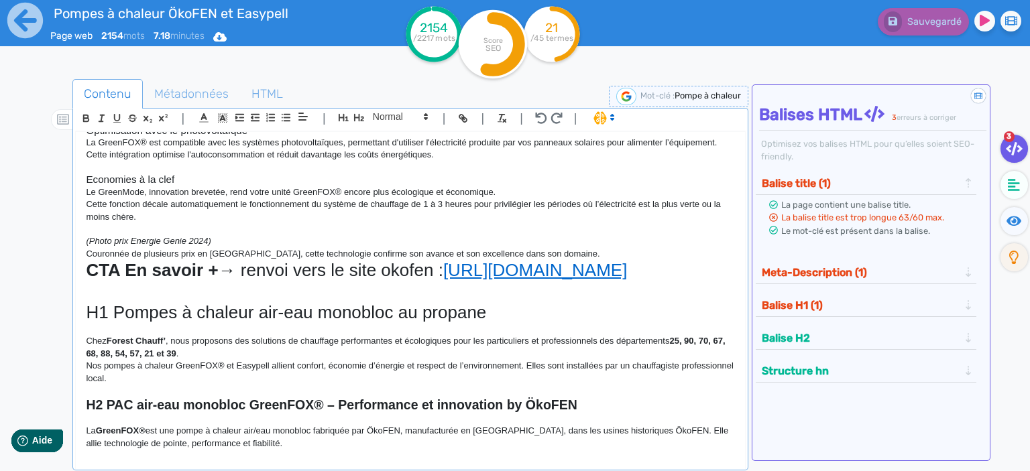
drag, startPoint x: 306, startPoint y: 294, endPoint x: 60, endPoint y: 272, distance: 246.3
click at [76, 272] on div "H1 : Pompes à chaleur air-eau monobloc au propane Chez Forest Chauff’, nous pro…" at bounding box center [410, 297] width 669 height 330
click at [420, 116] on icon at bounding box center [426, 117] width 12 height 12
click at [390, 227] on span at bounding box center [400, 225] width 54 height 21
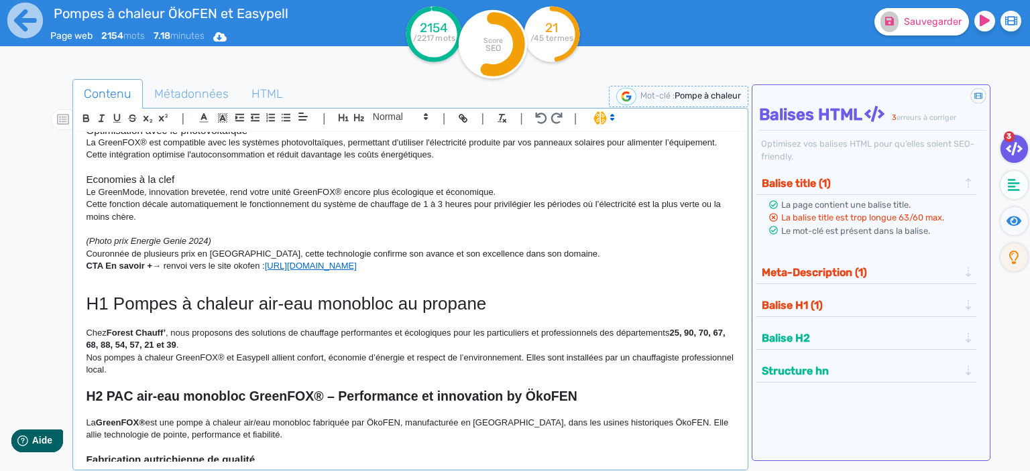
click at [335, 284] on h1 at bounding box center [410, 283] width 649 height 21
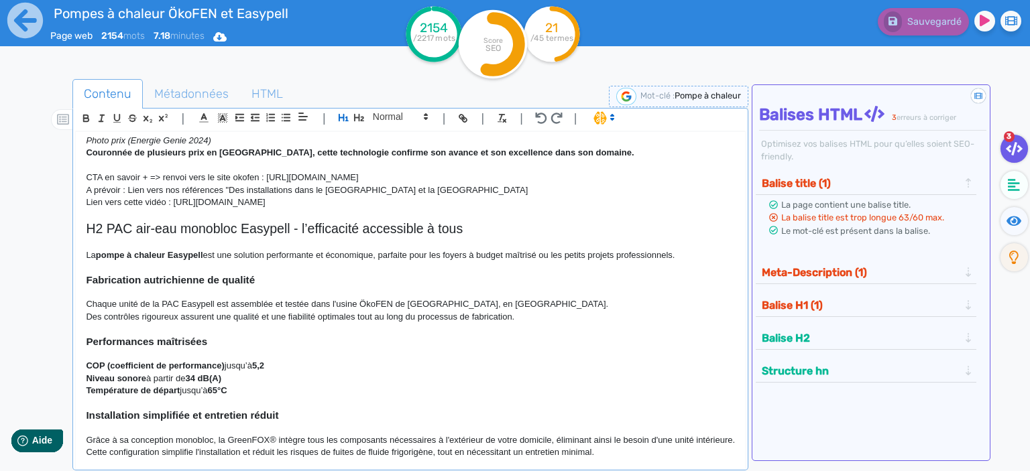
scroll to position [1088, 0]
click at [505, 179] on p "CTA en savoir + => renvoi vers le site okofen : [URL][DOMAIN_NAME]" at bounding box center [410, 177] width 649 height 12
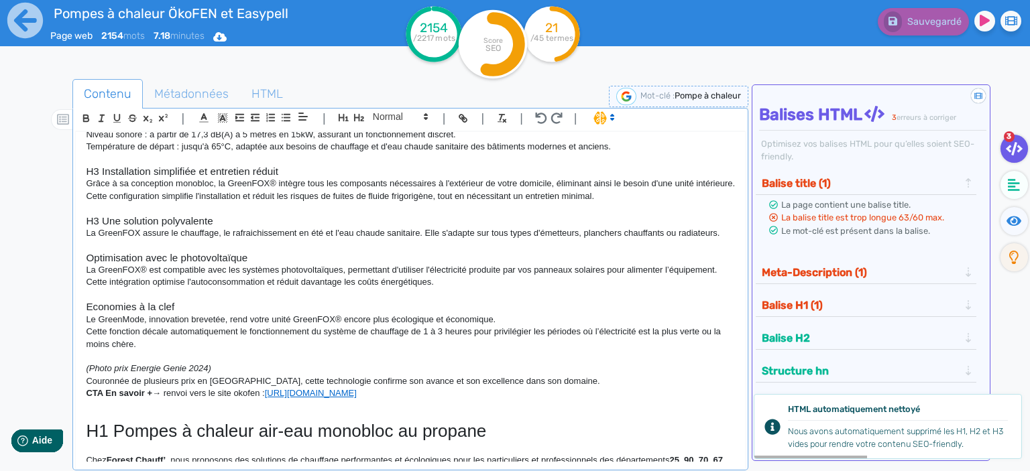
scroll to position [0, 0]
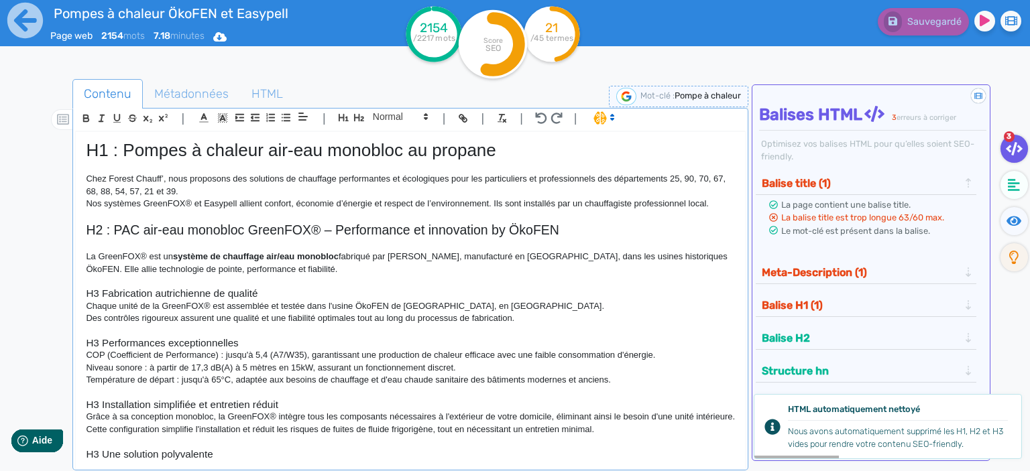
drag, startPoint x: 508, startPoint y: 357, endPoint x: 20, endPoint y: 80, distance: 560.7
click at [76, 132] on div "H1 : Pompes à chaleur air-eau monobloc au propane Chez Forest Chauff’, nous pro…" at bounding box center [410, 297] width 669 height 330
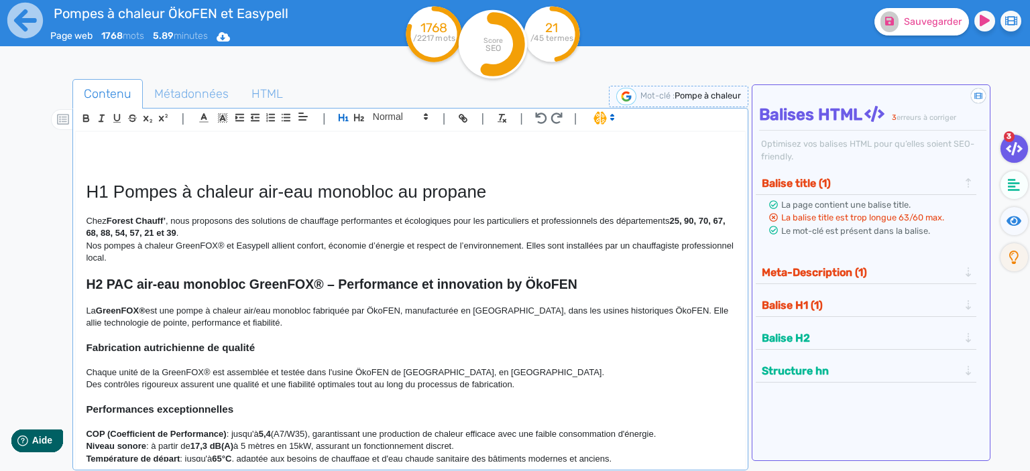
click at [86, 193] on h1 "H1 Pompes à chaleur air-eau monobloc au propane" at bounding box center [410, 192] width 649 height 21
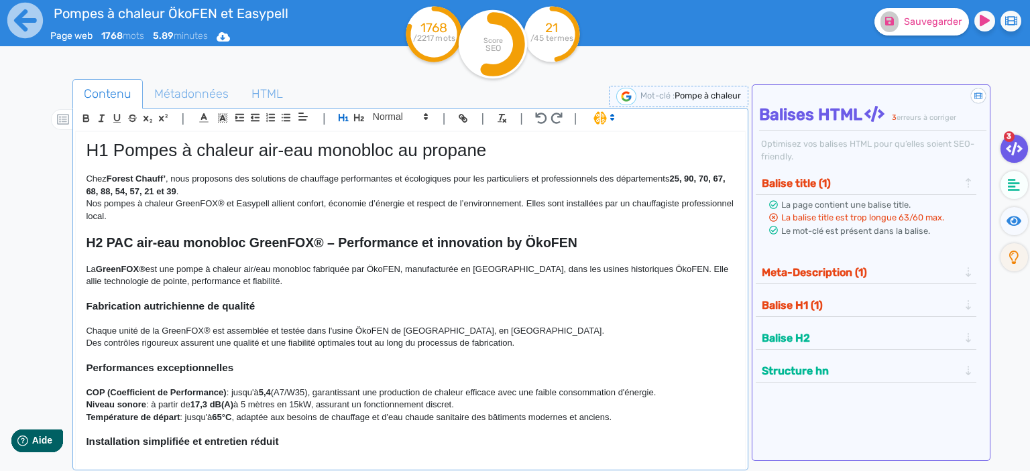
click at [230, 244] on strong "H2 PAC air-eau monobloc GreenFOX® – Performance et innovation by ÖkoFEN" at bounding box center [331, 242] width 491 height 15
click at [160, 312] on p at bounding box center [410, 318] width 649 height 12
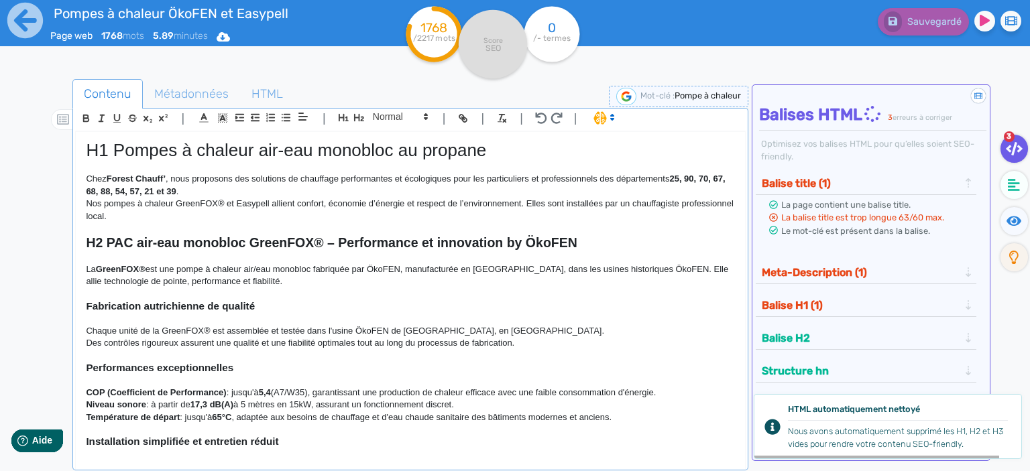
click at [85, 304] on div "H1 Pompes à chaleur air-eau monobloc au propane Chez Forest Chauff’ , nous prop…" at bounding box center [410, 297] width 669 height 330
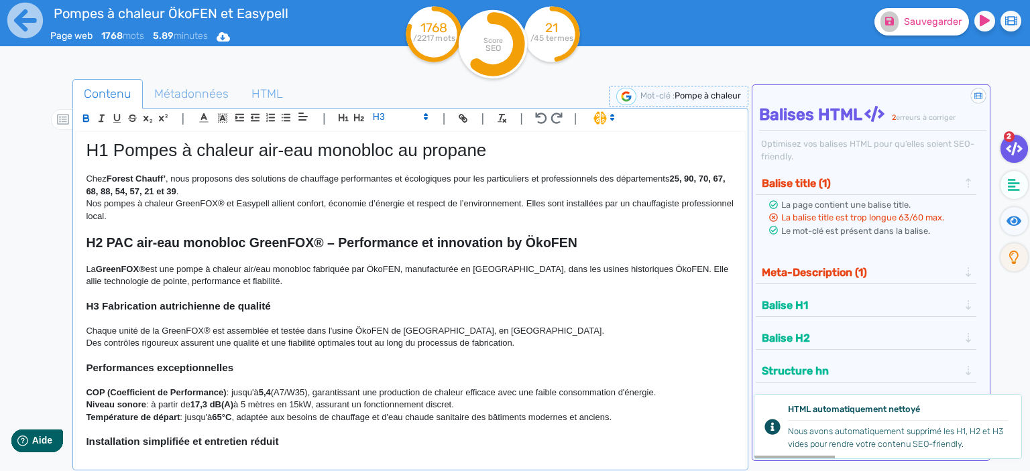
click at [84, 369] on div "H1 Pompes à chaleur air-eau monobloc au propane Chez Forest Chauff’ , nous prop…" at bounding box center [410, 297] width 669 height 330
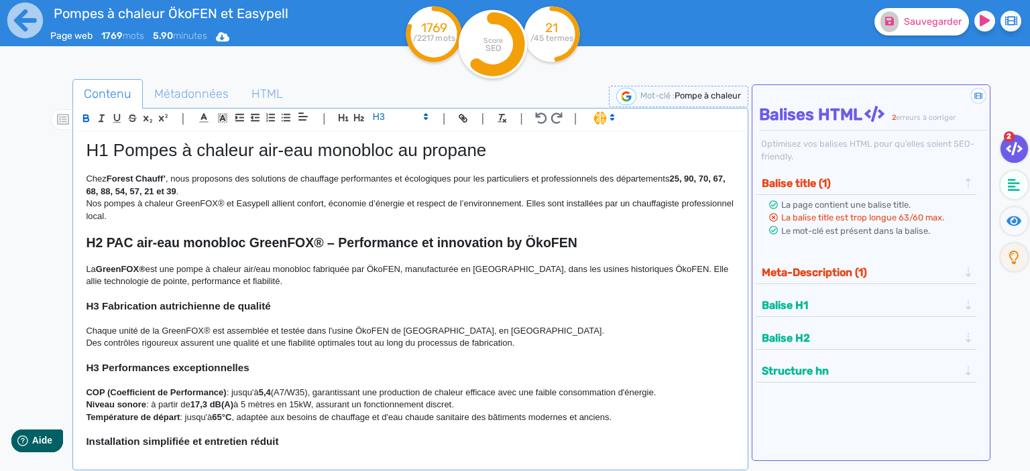
click at [82, 442] on div "H1 Pompes à chaleur air-eau monobloc au propane Chez Forest Chauff’ , nous prop…" at bounding box center [410, 297] width 669 height 330
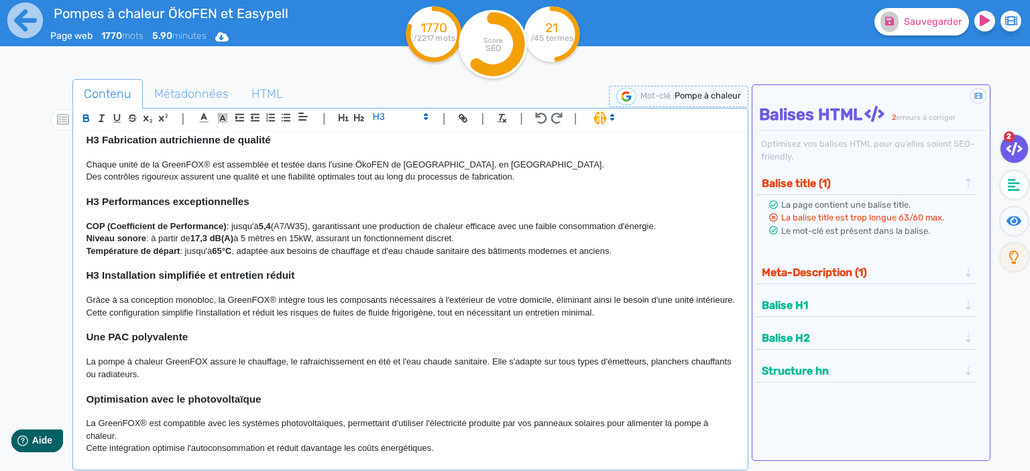
scroll to position [167, 0]
click at [83, 338] on div "H1 Pompes à chaleur air-eau monobloc au propane Chez Forest Chauff’ , nous prop…" at bounding box center [410, 297] width 669 height 330
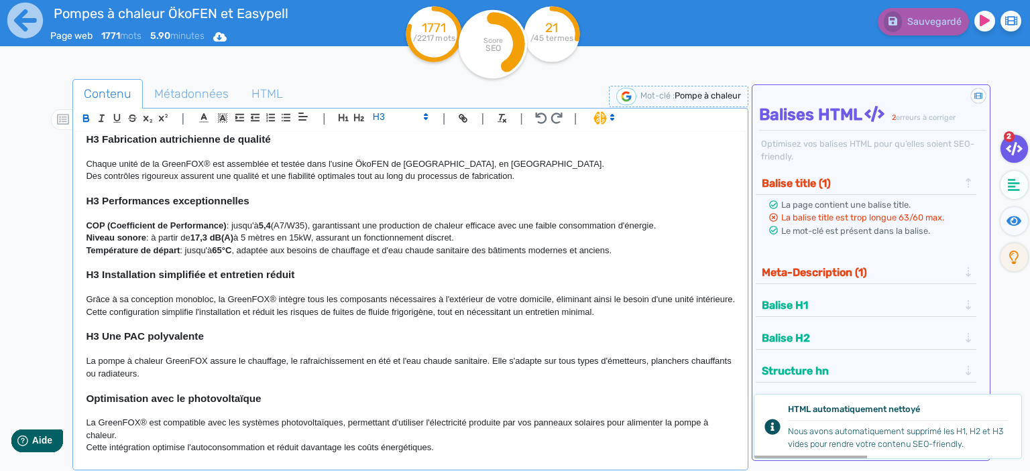
click at [84, 398] on div "H1 Pompes à chaleur air-eau monobloc au propane Chez Forest Chauff’ , nous prop…" at bounding box center [410, 297] width 669 height 330
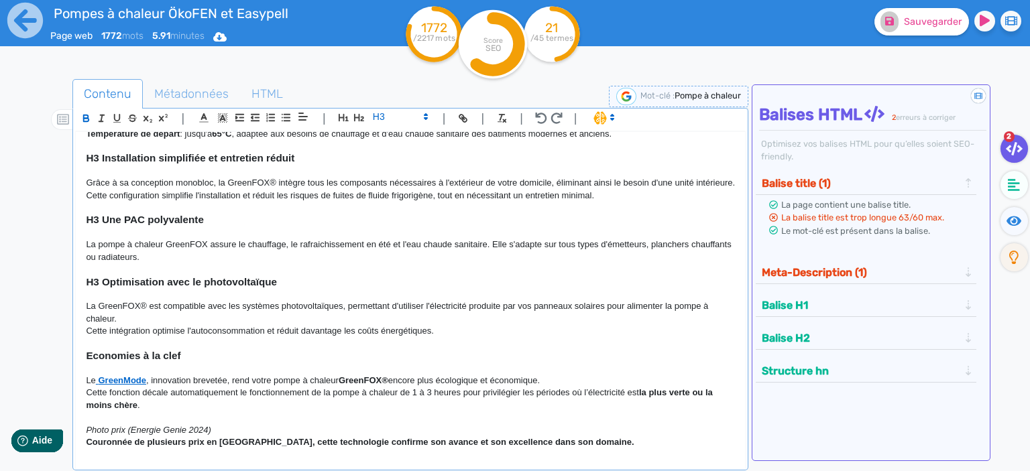
scroll to position [291, 0]
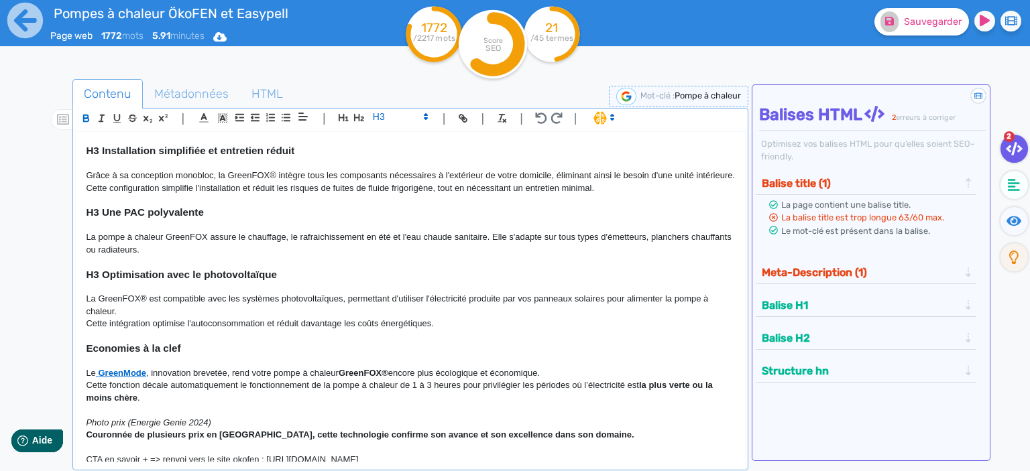
click at [86, 350] on strong "Economies à la clef" at bounding box center [133, 348] width 95 height 11
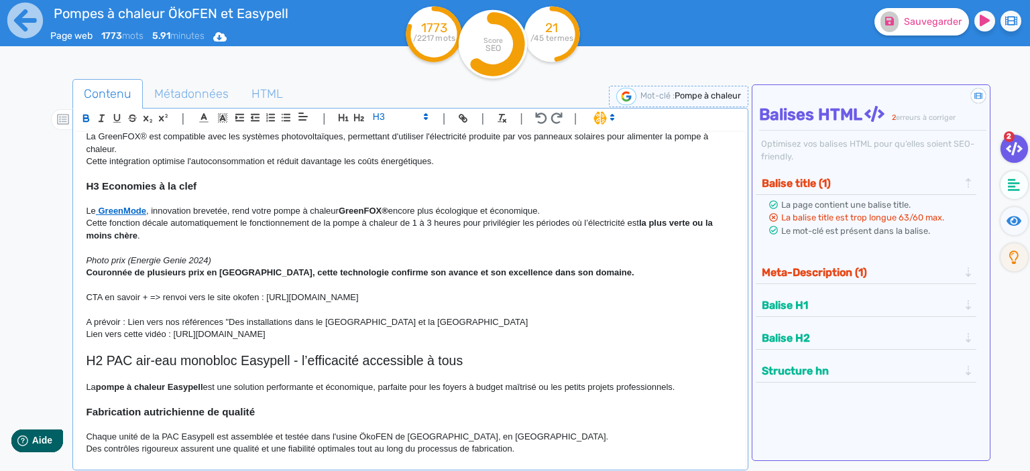
scroll to position [453, 0]
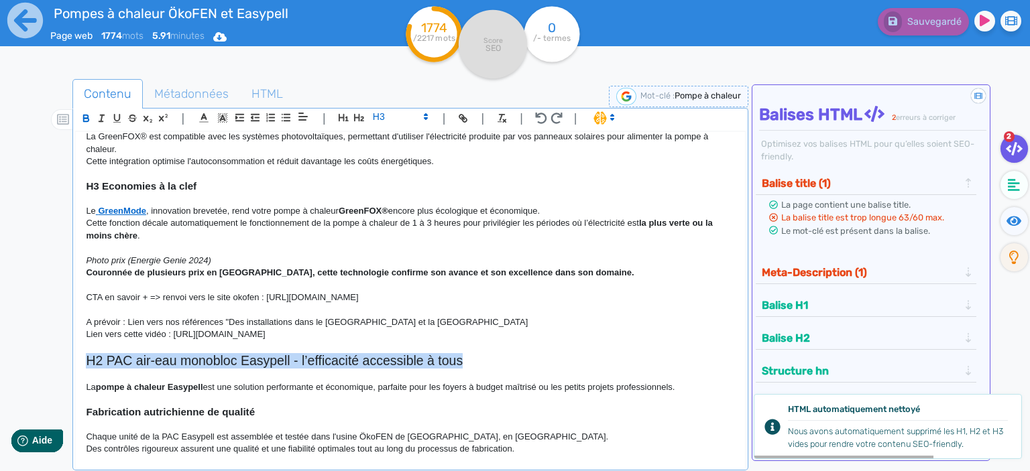
drag, startPoint x: 469, startPoint y: 361, endPoint x: 90, endPoint y: 356, distance: 378.8
click at [90, 356] on h2 "H2 PAC air-eau monobloc Easypell - l’efficacité accessible à tous" at bounding box center [410, 360] width 649 height 15
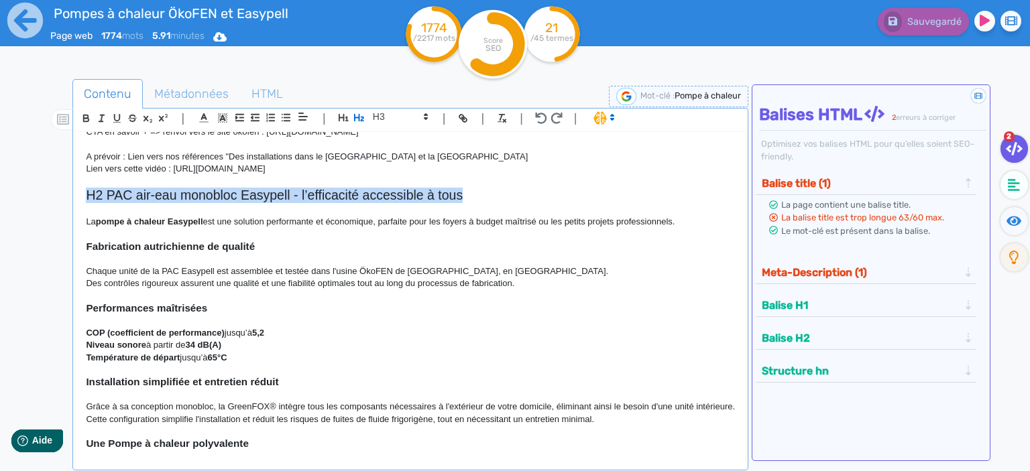
scroll to position [620, 0]
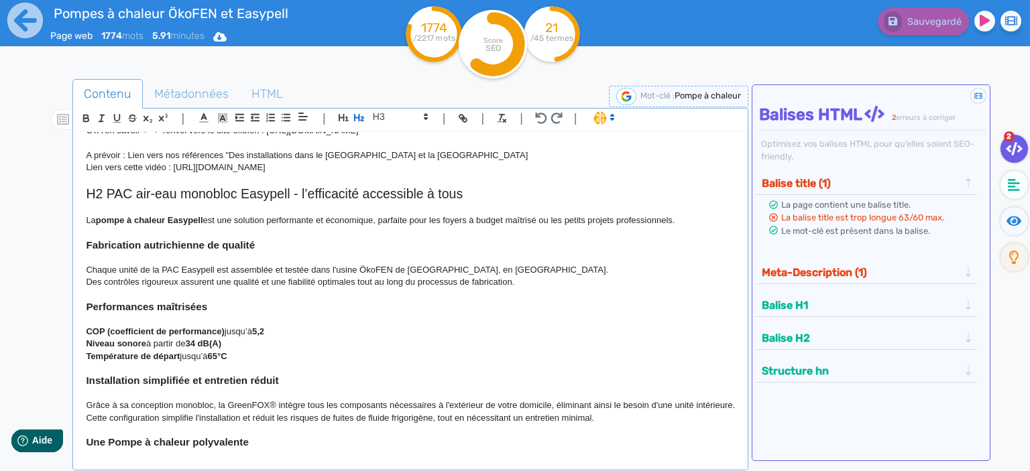
click at [84, 243] on div "H1 Pompes à chaleur air-eau monobloc au propane Chez Forest Chauff’ , nous prop…" at bounding box center [410, 297] width 669 height 330
click at [84, 306] on div "H1 Pompes à chaleur air-eau monobloc au propane Chez Forest Chauff’ , nous prop…" at bounding box center [410, 297] width 669 height 330
click at [85, 383] on div "H1 Pompes à chaleur air-eau monobloc au propane Chez Forest Chauff’ , nous prop…" at bounding box center [410, 297] width 669 height 330
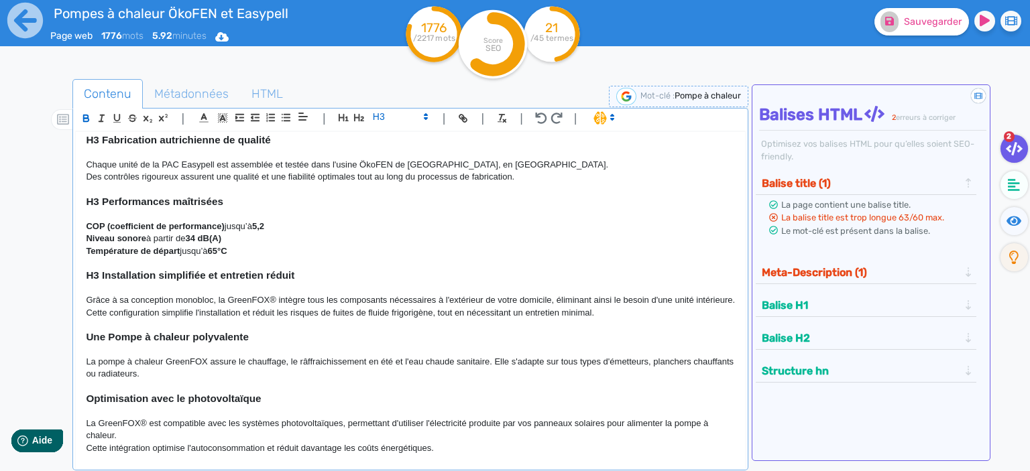
scroll to position [745, 0]
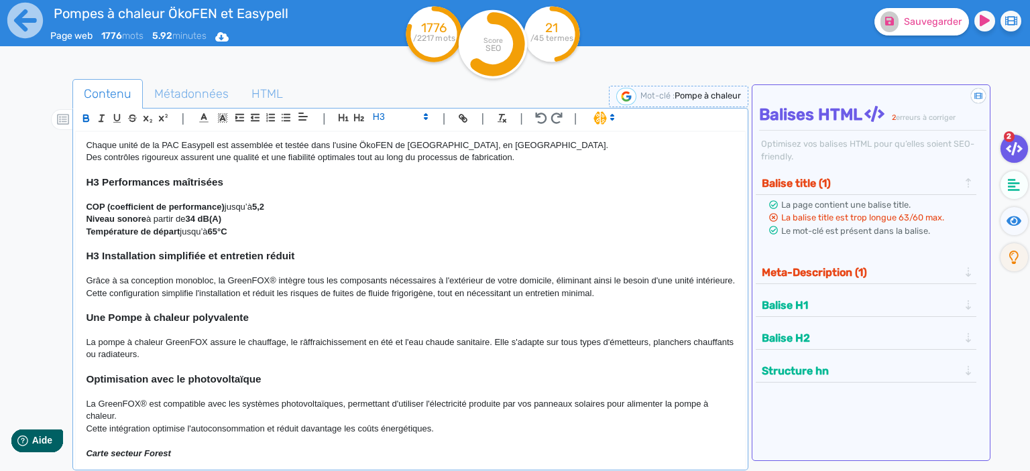
click at [84, 319] on div "H1 Pompes à chaleur air-eau monobloc au propane Chez Forest Chauff’ , nous prop…" at bounding box center [410, 297] width 669 height 330
click at [82, 381] on div "H1 Pompes à chaleur air-eau monobloc au propane Chez Forest Chauff’ , nous prop…" at bounding box center [410, 297] width 669 height 330
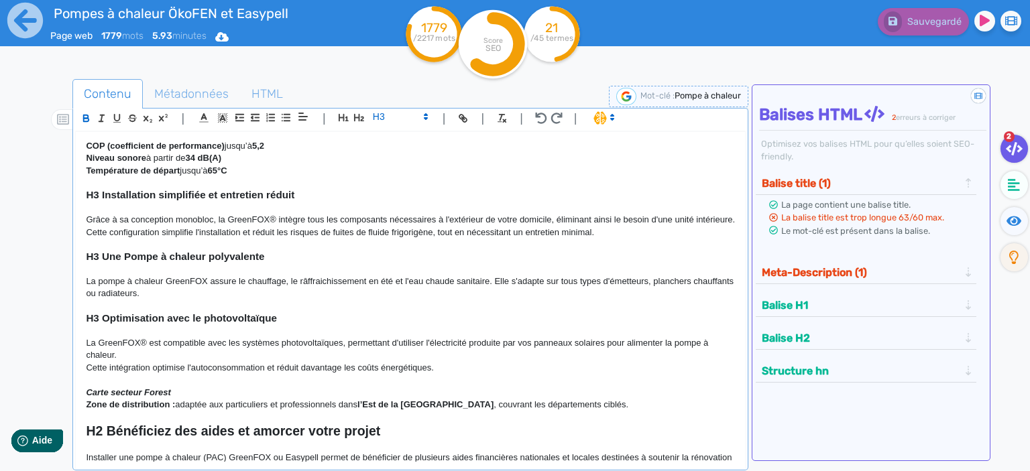
scroll to position [805, 0]
click at [591, 407] on p "Zone de distribution : adaptée aux particuliers et professionnels dans l’Est de…" at bounding box center [410, 406] width 649 height 12
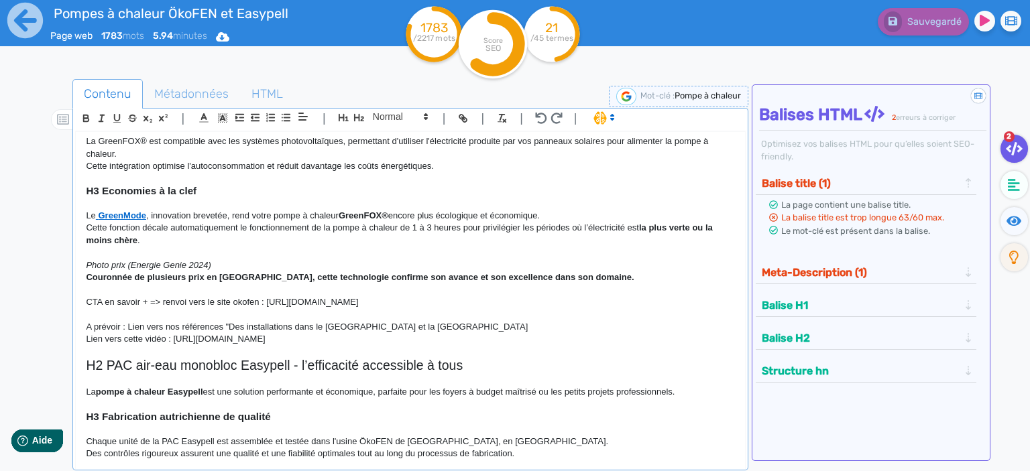
scroll to position [449, 0]
click at [394, 346] on p at bounding box center [410, 351] width 649 height 12
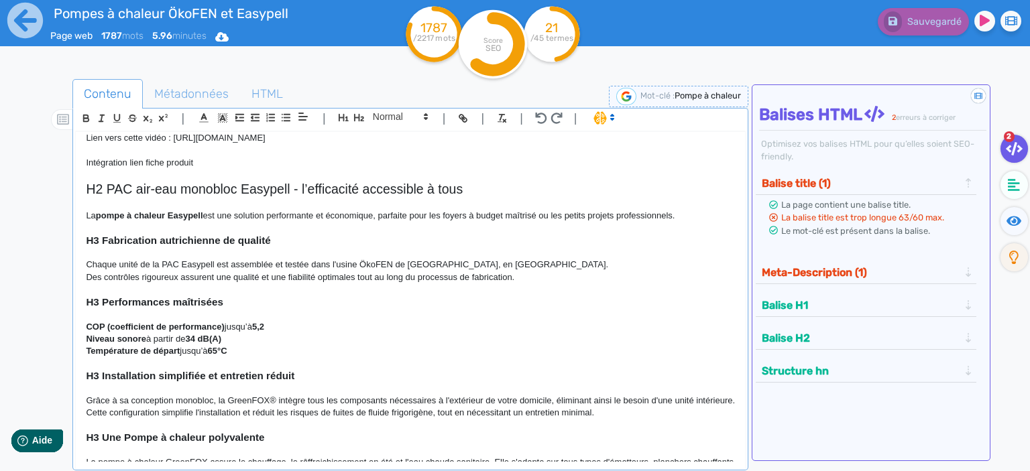
scroll to position [650, 0]
drag, startPoint x: 178, startPoint y: 263, endPoint x: 149, endPoint y: 269, distance: 29.4
click at [149, 269] on p "Chaque unité de la PAC Easypell est assemblée et testée dans l'usine ÖkoFEN de …" at bounding box center [410, 264] width 649 height 12
click at [200, 274] on p "Des contrôles rigoureux assurent une qualité et une fiabilité optimales tout au…" at bounding box center [410, 277] width 649 height 12
drag, startPoint x: 178, startPoint y: 262, endPoint x: 122, endPoint y: 269, distance: 56.7
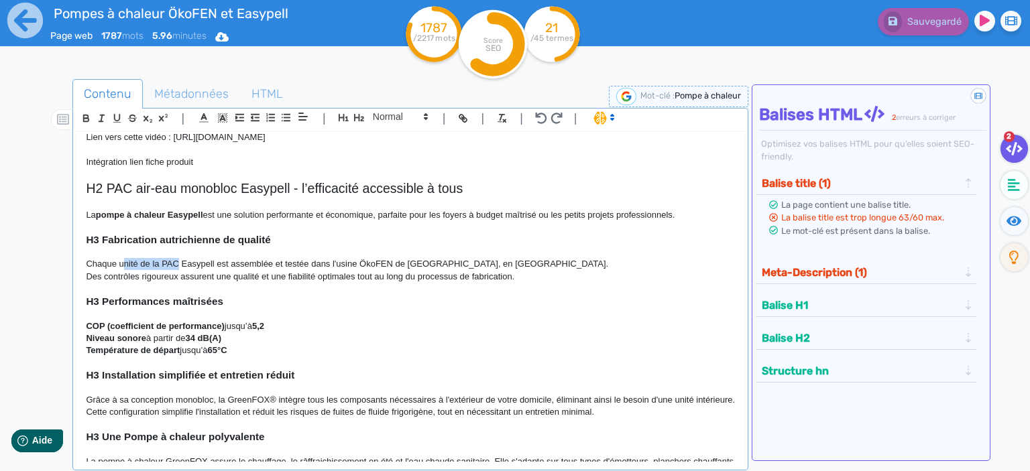
click at [122, 269] on p "Chaque unité de la PAC Easypell est assemblée et testée dans l'usine ÖkoFEN de …" at bounding box center [410, 264] width 649 height 12
click at [299, 262] on p "Chaque équipement monobloc Easypell est assemblée et testée dans l'usine ÖkoFEN…" at bounding box center [410, 264] width 649 height 12
click at [329, 265] on p "Chaque équipement monobloc Easypell est assemblé et testée dans l'usine ÖkoFEN …" at bounding box center [410, 264] width 649 height 12
click at [393, 290] on p at bounding box center [410, 289] width 649 height 12
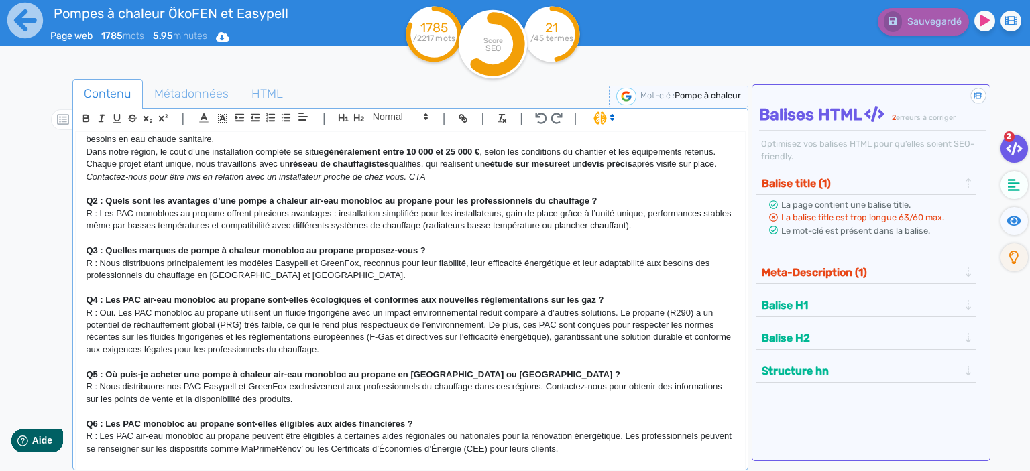
scroll to position [1964, 0]
click at [139, 298] on strong "Q4 : Les PAC air-eau monobloc au propane sont-elles écologiques et conformes au…" at bounding box center [345, 299] width 518 height 10
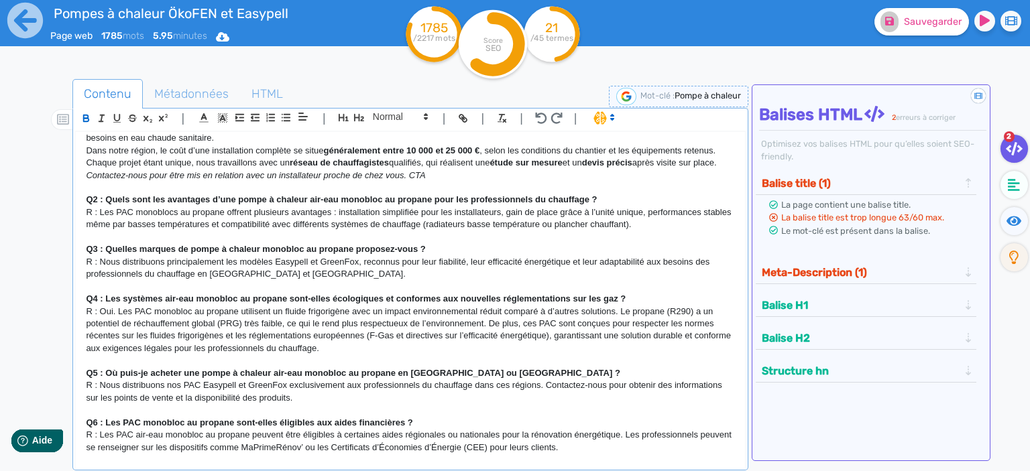
click at [329, 298] on strong "Q4 : Les systèmes air-eau monobloc au propane sont-elles écologiques et conform…" at bounding box center [356, 299] width 540 height 10
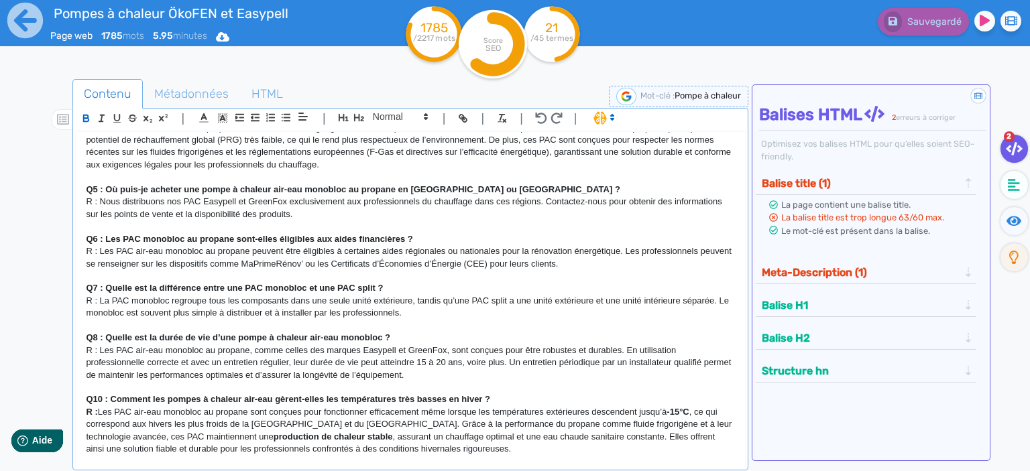
scroll to position [2151, 0]
click at [132, 344] on p "R : Les PAC air-eau monobloc au propane, comme celles des marques Easypell et G…" at bounding box center [410, 361] width 649 height 37
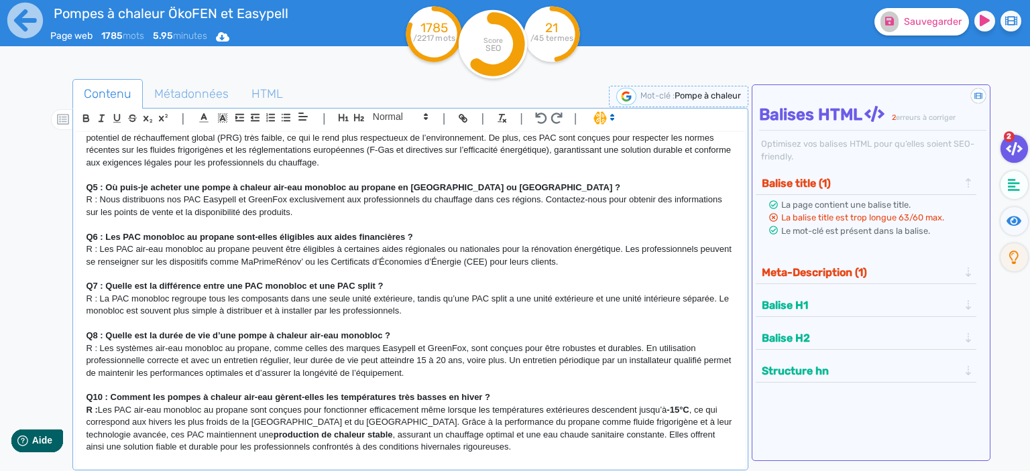
click at [274, 391] on p at bounding box center [410, 385] width 649 height 12
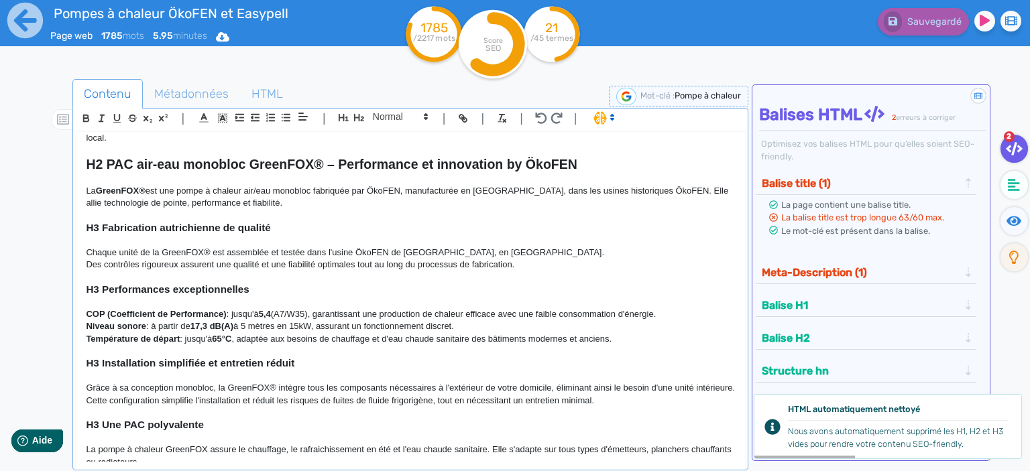
scroll to position [78, 0]
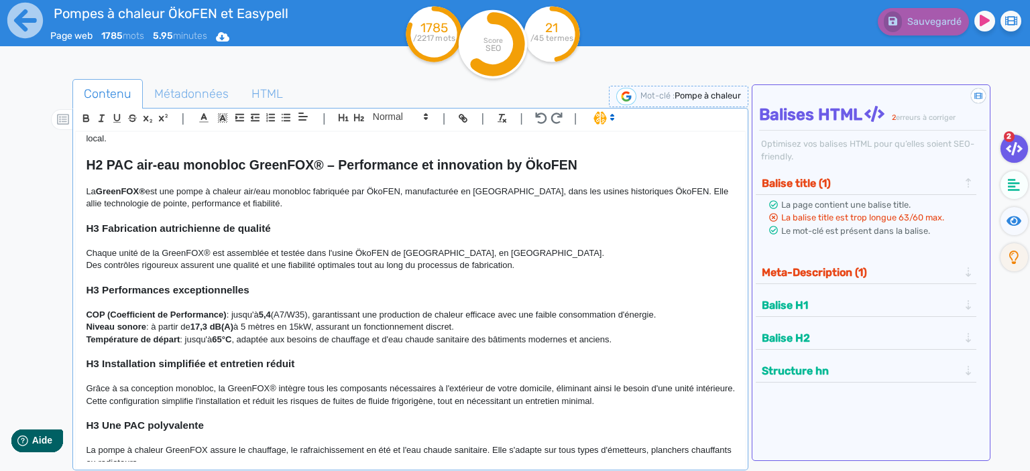
click at [452, 210] on p "La GreenFOX® est une pompe à chaleur air/eau monobloc fabriquée par ÖkoFEN, man…" at bounding box center [410, 198] width 649 height 25
click at [228, 42] on icon at bounding box center [222, 36] width 13 height 9
click at [210, 114] on button "Word" at bounding box center [217, 113] width 107 height 21
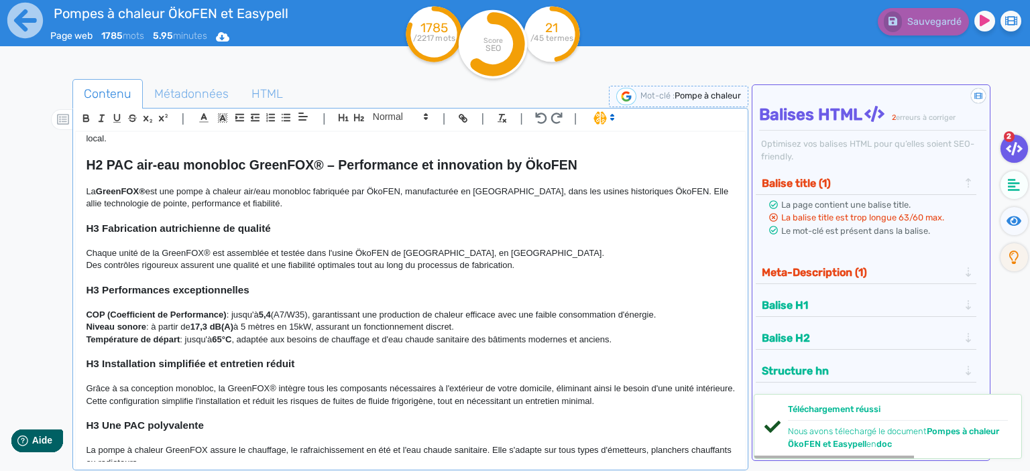
click at [247, 68] on div "Contenu Métadonnées HTML | | H3 H4 H5 H6 Normal | | | | H1 Pompes à chaleur air…" at bounding box center [530, 311] width 997 height 490
click at [30, 15] on icon at bounding box center [25, 21] width 36 height 36
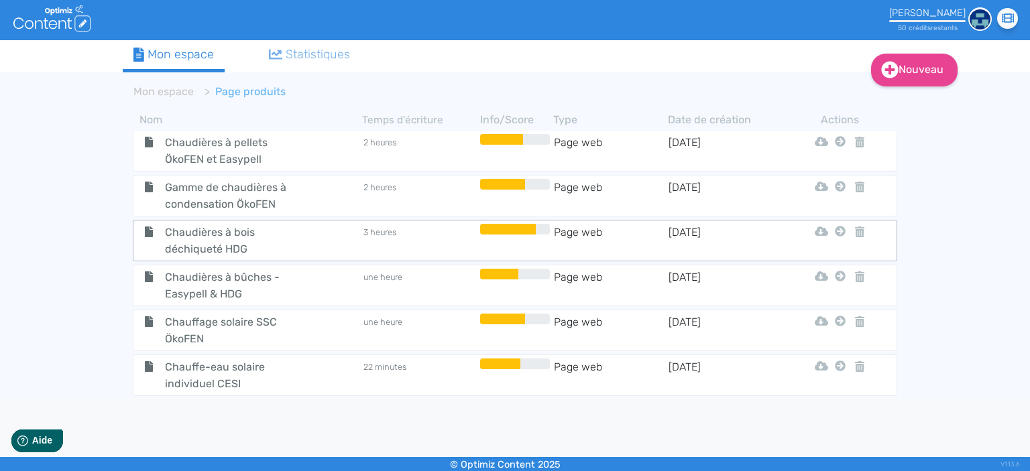
scroll to position [93, 0]
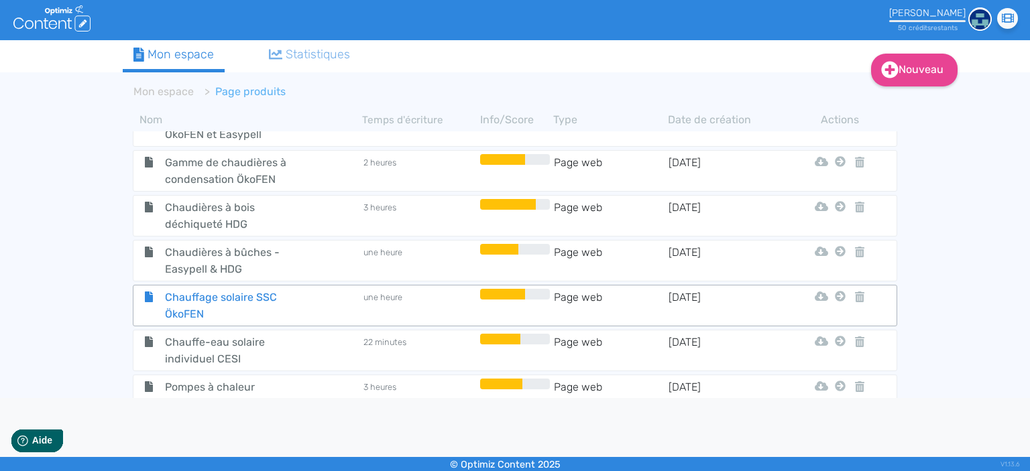
click at [248, 306] on span "Chauffage solaire SSC ÖkoFEN" at bounding box center [230, 306] width 151 height 34
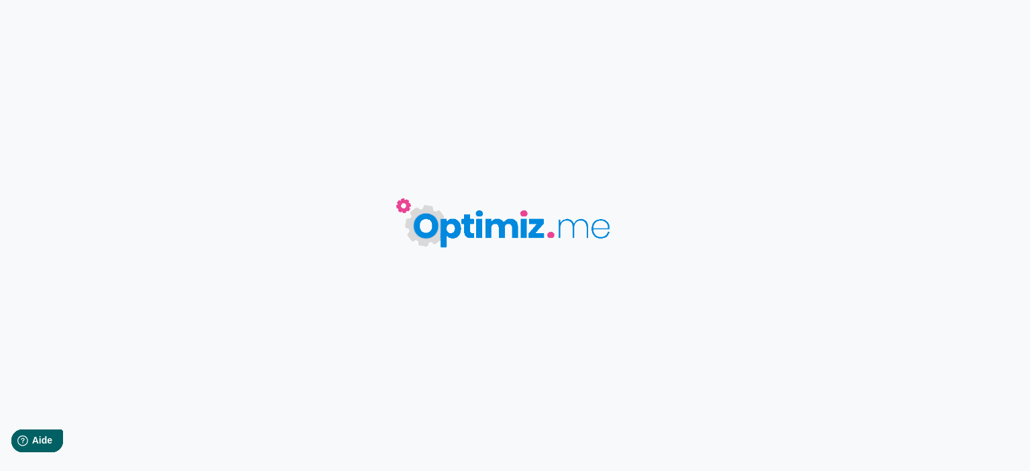
type input "Chauffage solaire SSC ÖkoFEN"
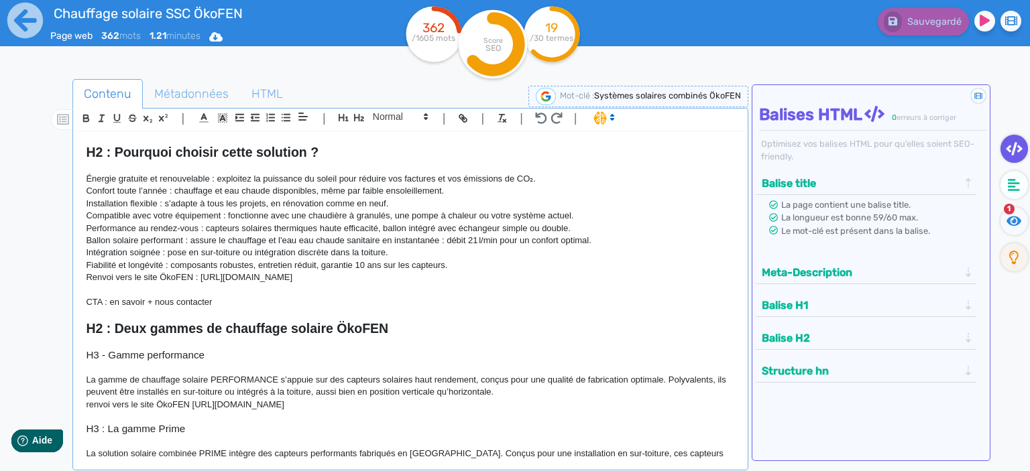
scroll to position [113, 0]
click at [538, 176] on p "Énergie gratuite et renouvelable : exploitez la puissance du soleil pour réduir…" at bounding box center [410, 178] width 649 height 12
click at [216, 177] on p "Énergie gratuite et renouvelable : exploitez la puissance du soleil pour réduir…" at bounding box center [410, 178] width 649 height 12
click at [174, 190] on p "Confort toute l’année : chauffage et eau chaude disponibles, même par faible en…" at bounding box center [410, 190] width 649 height 12
click at [164, 203] on p "Installation flexible : s’adapte à tous les projets, en rénovation comme en neu…" at bounding box center [410, 202] width 649 height 12
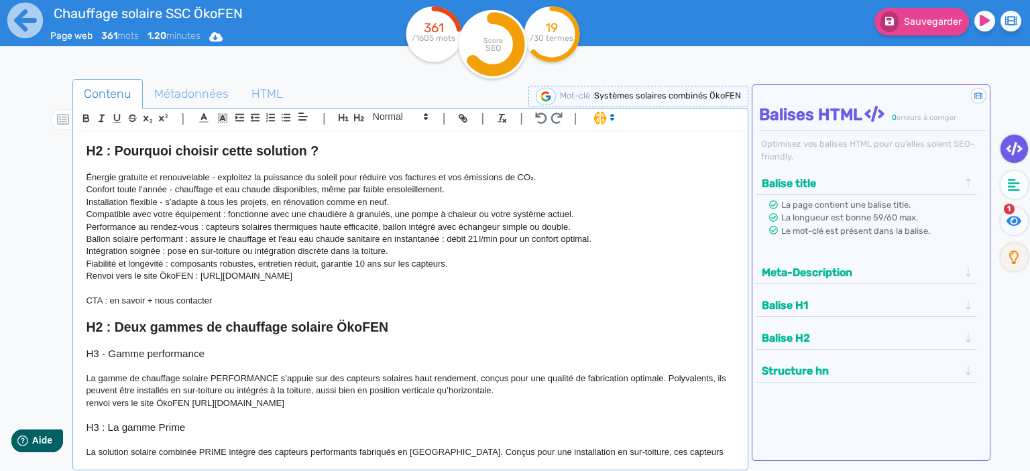
click at [231, 215] on p "Compatible avec votre équipement : fonctionne avec une chaudière à granulés, un…" at bounding box center [410, 214] width 649 height 12
click at [227, 213] on p "Compatible avec votre équipement : fonctionne avec une chaudière à granulés, un…" at bounding box center [410, 214] width 649 height 12
click at [202, 227] on p "Performance au rendez-vous : capteurs solaires thermiques haute efficacité, bal…" at bounding box center [410, 227] width 649 height 12
click at [186, 241] on p "Ballon solaire performant : assure le chauffage et l'eau eau chaude sanitaire e…" at bounding box center [410, 239] width 649 height 12
click at [165, 251] on p "Intégration soignée : pose en sur-toiture ou intégration discrète dans la toitu…" at bounding box center [410, 251] width 649 height 12
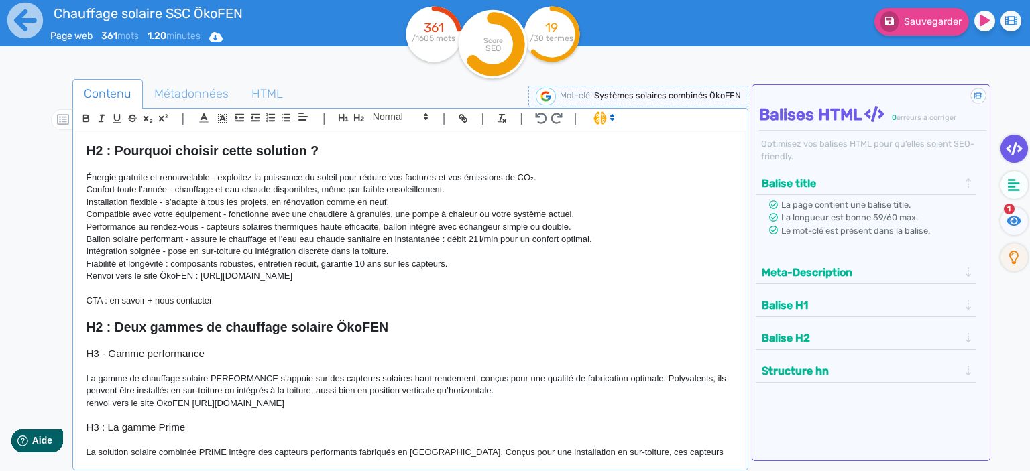
click at [168, 263] on p "Fiabilité et longévité : composants robustes, entretien réduit, garantie 10 ans…" at bounding box center [410, 264] width 649 height 12
click at [465, 264] on p "Fiabilité et longévité - composants robustes, entretien réduit, garantie 10 ans…" at bounding box center [410, 264] width 649 height 12
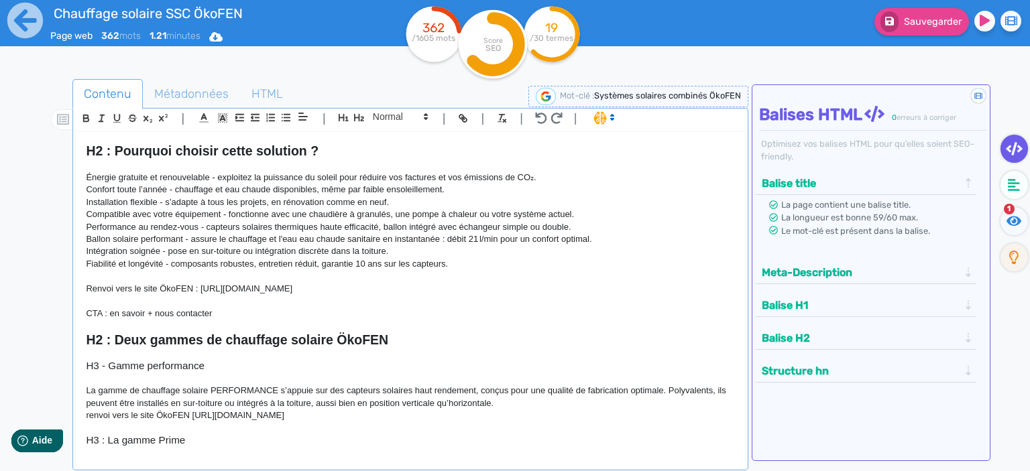
scroll to position [186, 0]
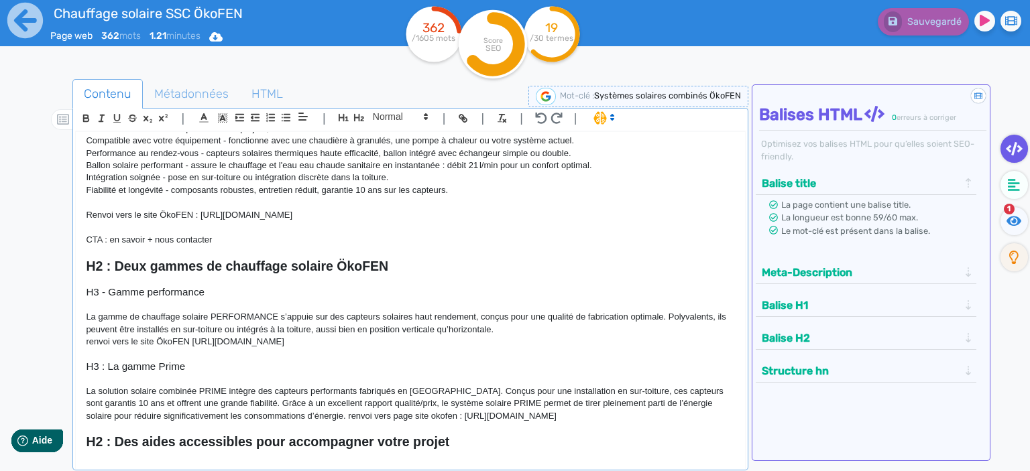
click at [178, 341] on p "renvoi vers le site ÖkoFEN [URL][DOMAIN_NAME]" at bounding box center [410, 342] width 649 height 12
click at [128, 365] on h3 "H3 : La gamme Prime" at bounding box center [410, 367] width 649 height 12
click at [292, 369] on h3 "H3 : Gamme Prime" at bounding box center [410, 367] width 649 height 12
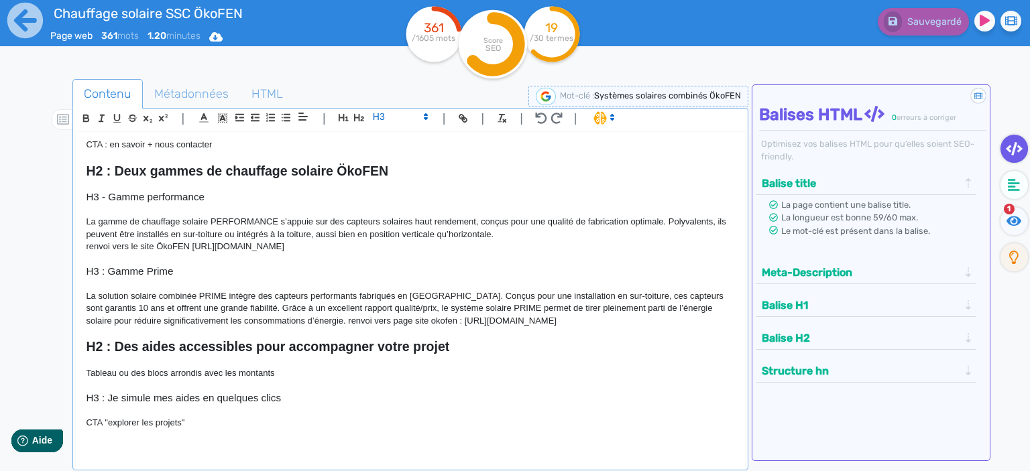
click at [282, 375] on p "Tableau ou des blocs arrondis avec les montants" at bounding box center [410, 373] width 649 height 12
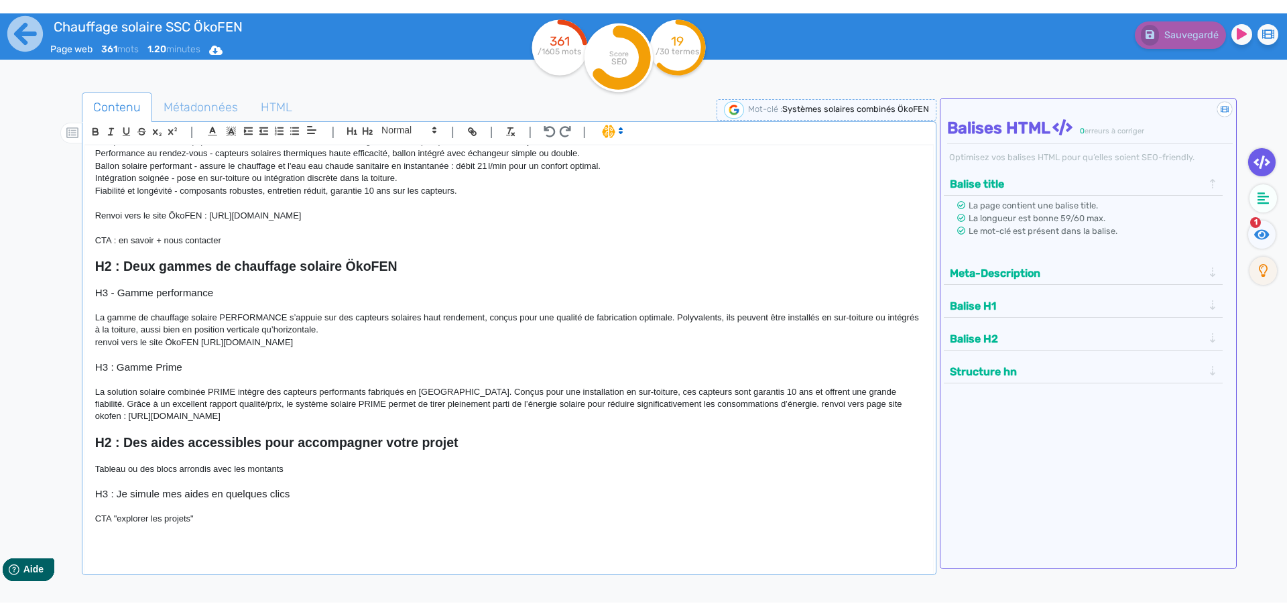
scroll to position [135, 0]
